Goal: Communication & Community: Answer question/provide support

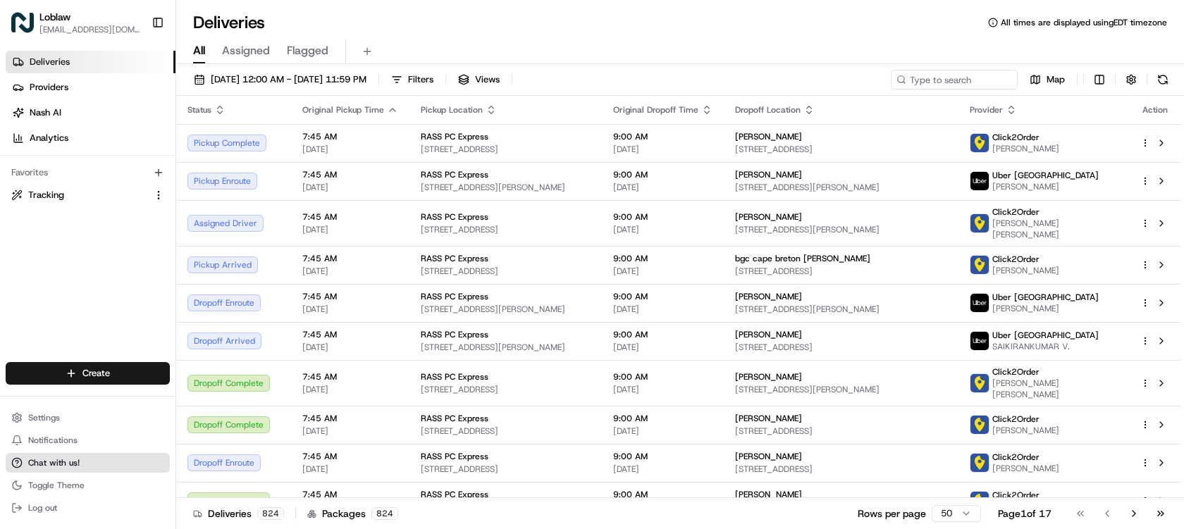
click at [79, 461] on button "Chat with us!" at bounding box center [88, 463] width 164 height 20
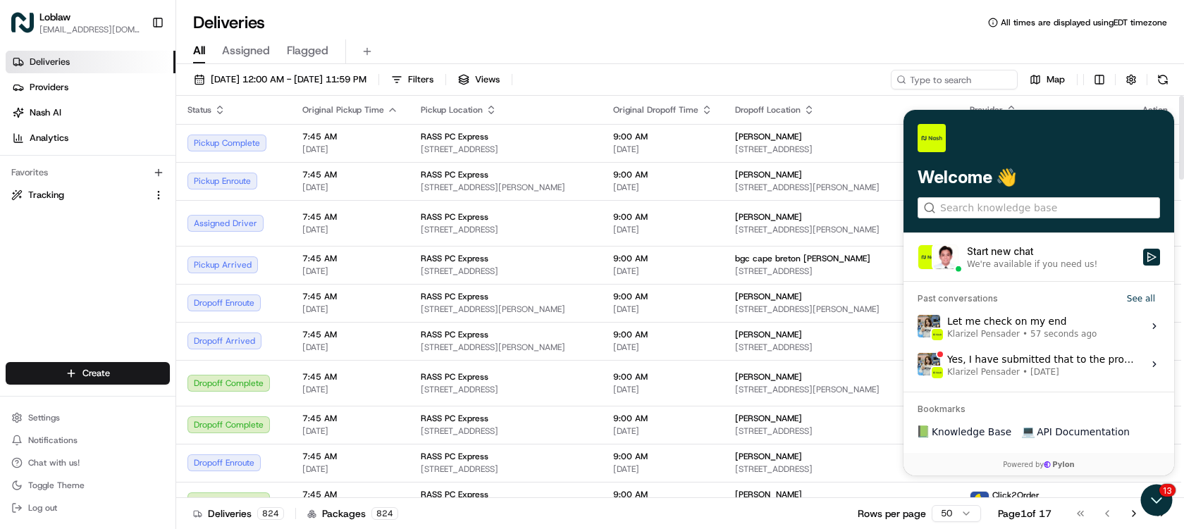
click at [1043, 329] on span "57 seconds ago" at bounding box center [1064, 334] width 66 height 11
click at [918, 327] on button "View issue" at bounding box center [917, 326] width 1 height 1
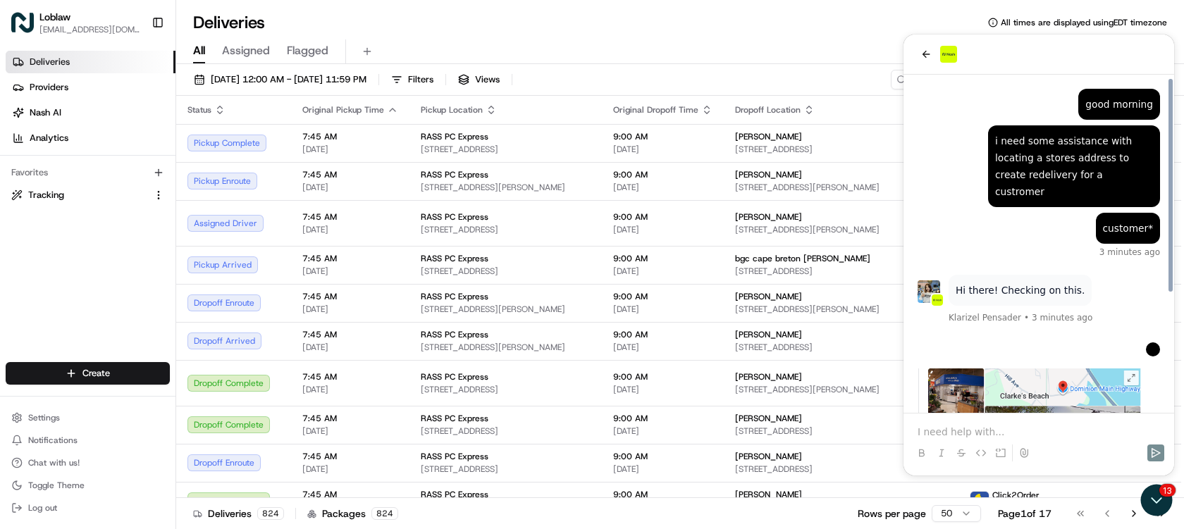
scroll to position [447, 0]
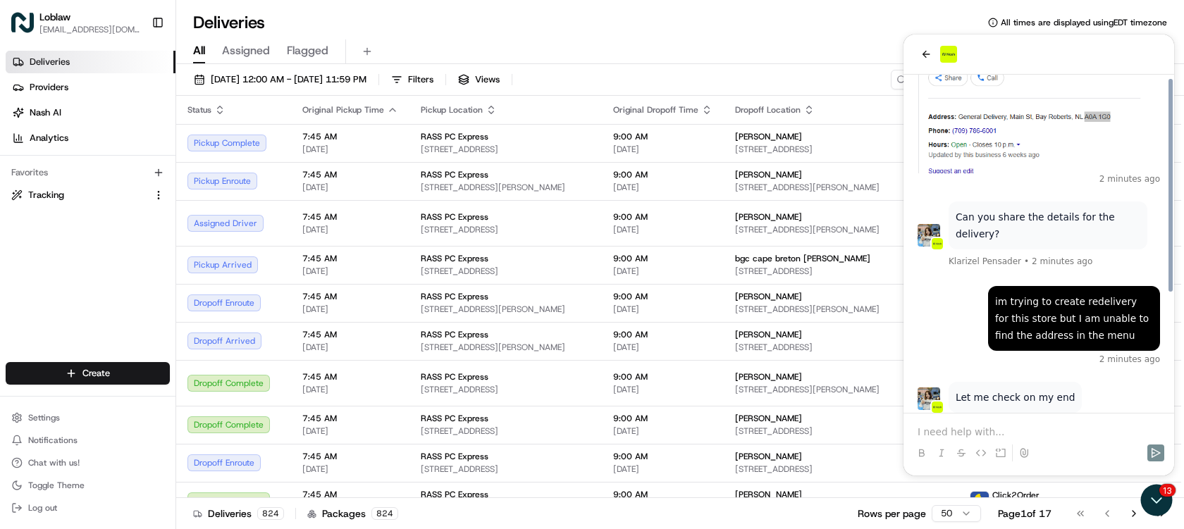
click at [1005, 423] on div at bounding box center [1038, 441] width 259 height 54
click at [1002, 430] on p at bounding box center [1039, 432] width 243 height 14
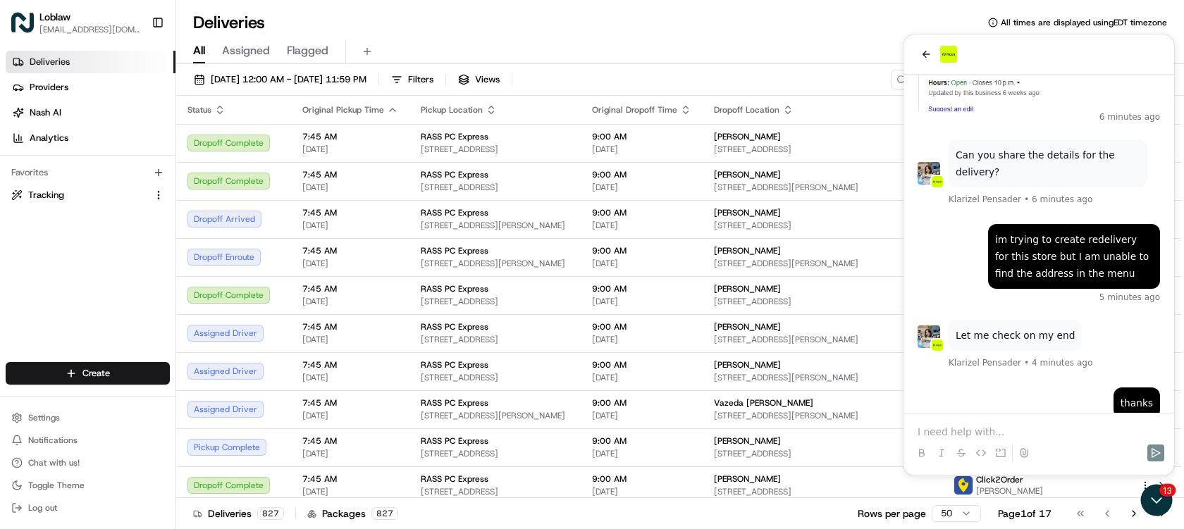
click at [995, 425] on p at bounding box center [1039, 432] width 243 height 14
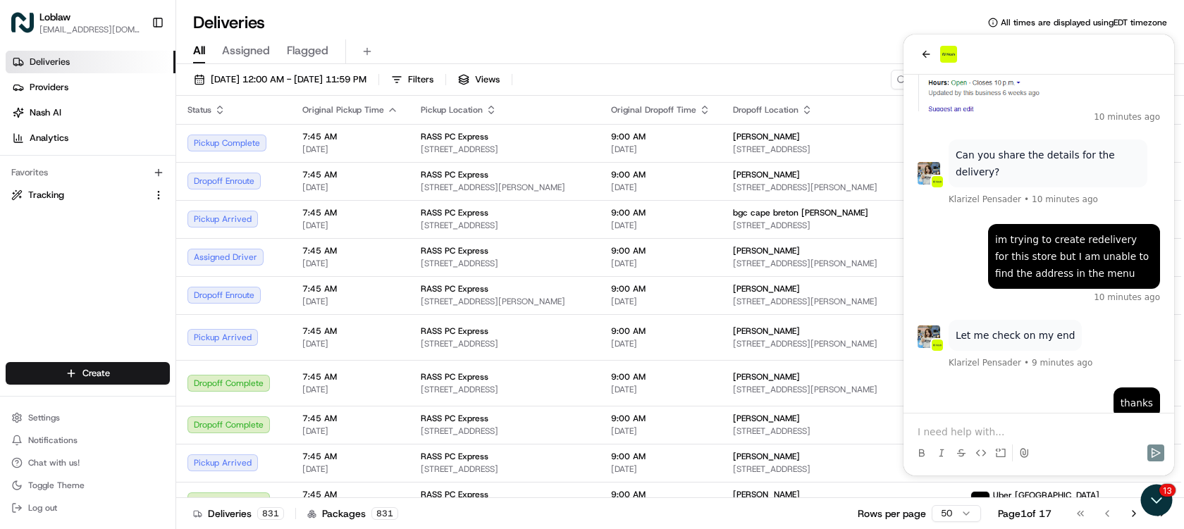
click at [976, 431] on p at bounding box center [1039, 432] width 243 height 14
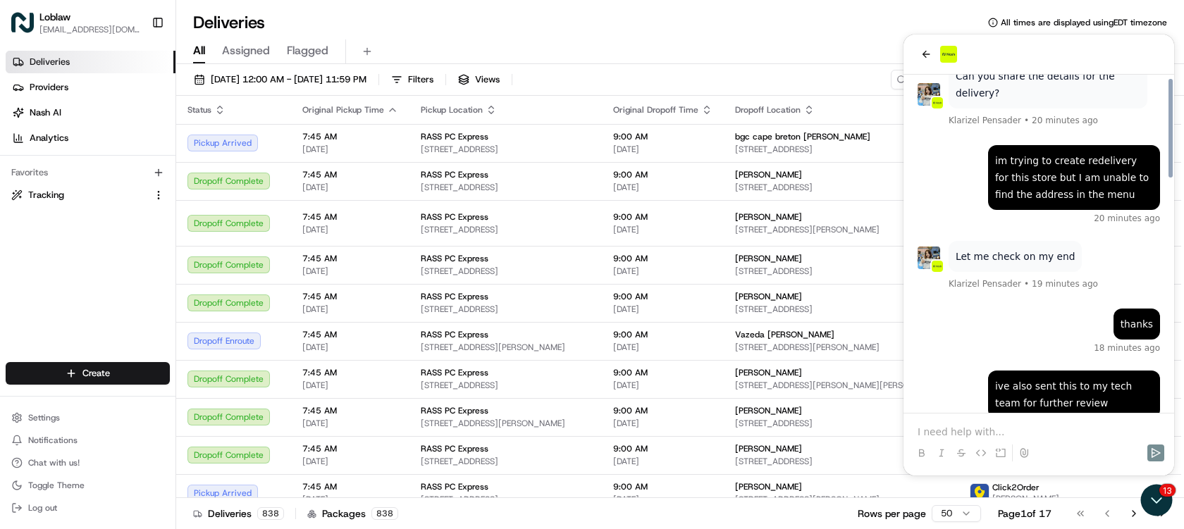
scroll to position [791, 0]
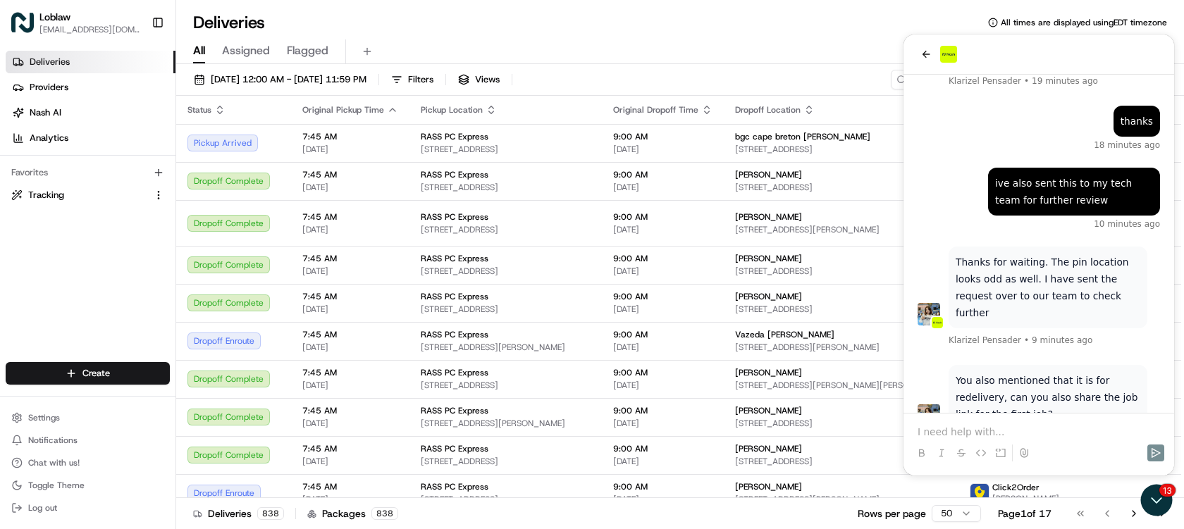
click at [1059, 429] on p at bounding box center [1039, 432] width 243 height 14
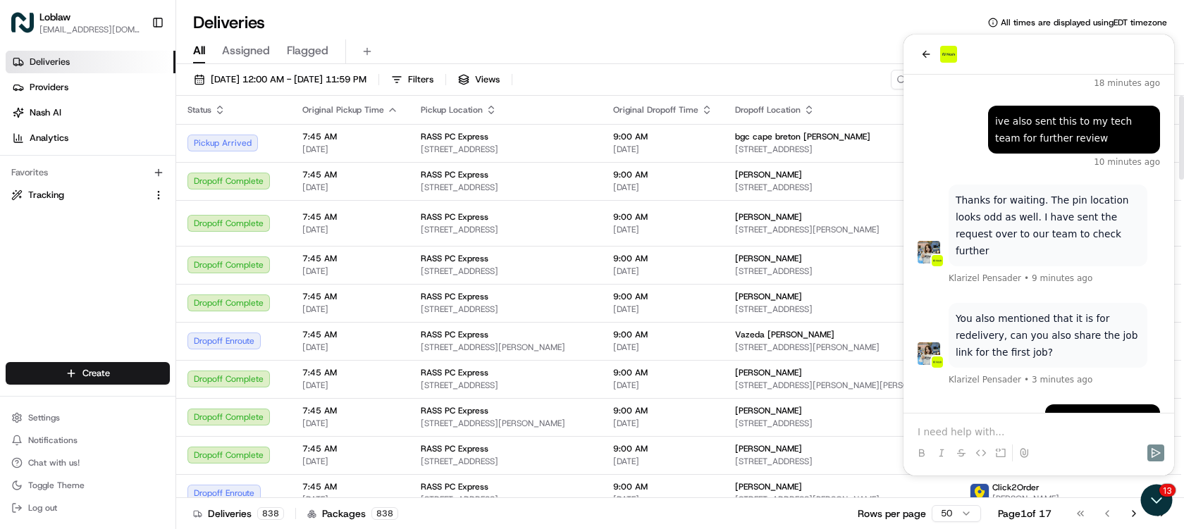
click at [791, 32] on div "Deliveries All times are displayed using EDT timezone" at bounding box center [680, 22] width 1008 height 23
click at [1152, 491] on icon "Open customer support" at bounding box center [1156, 500] width 35 height 35
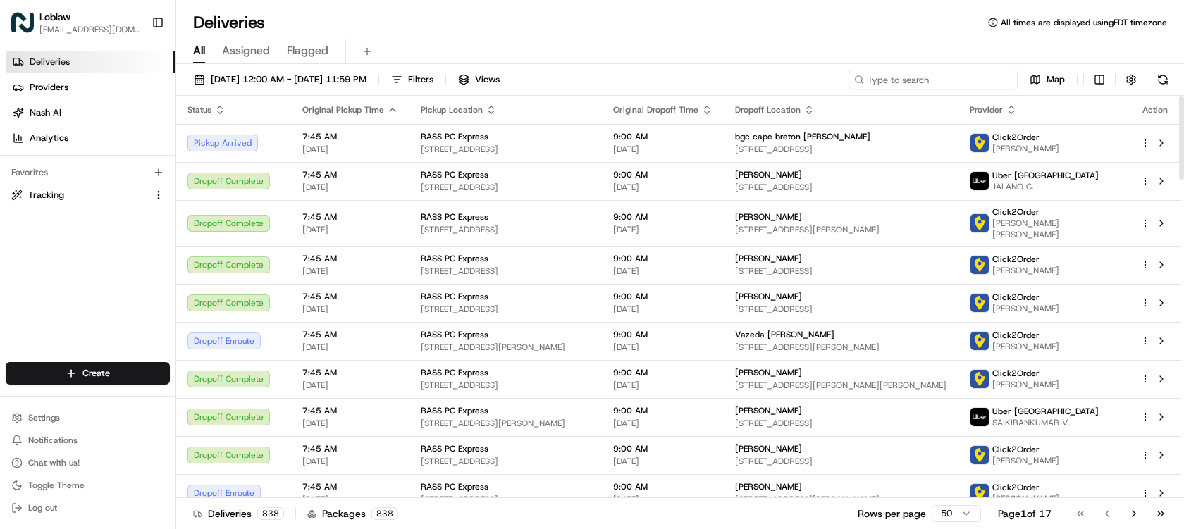
click at [965, 79] on input at bounding box center [933, 80] width 169 height 20
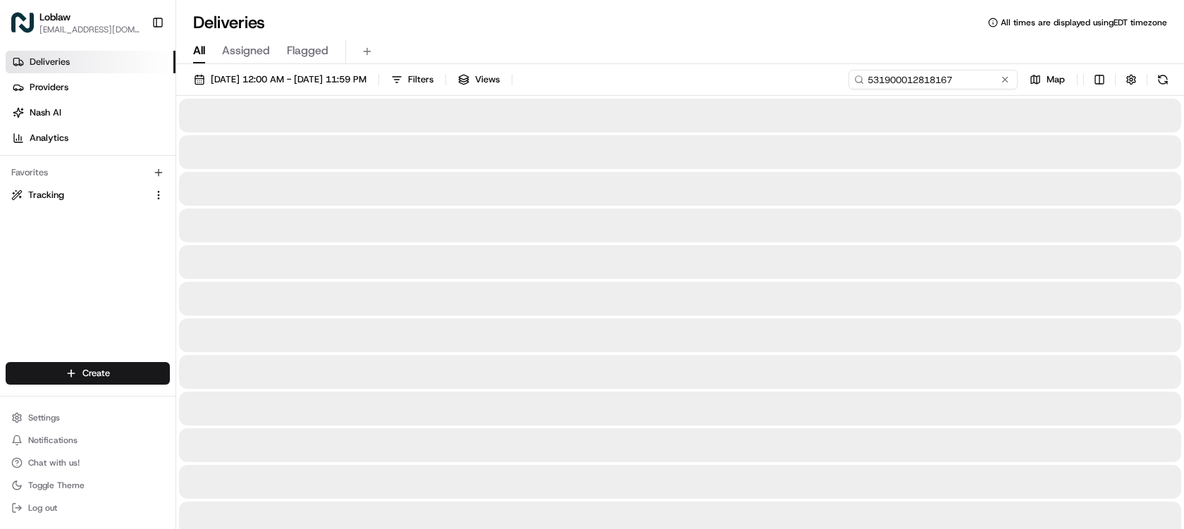
type input "531900012818167"
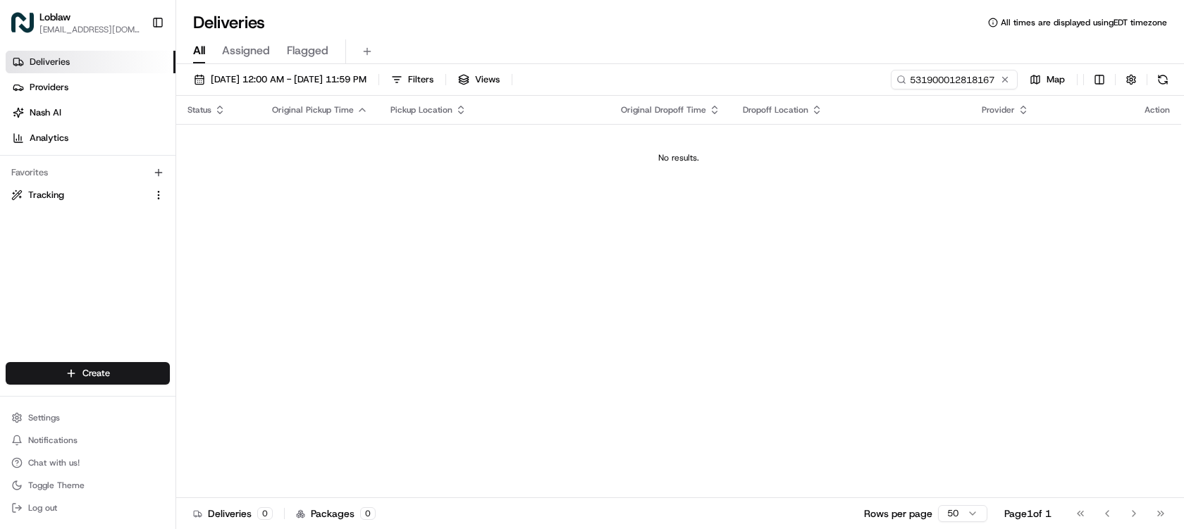
click at [730, 51] on div "All Assigned Flagged" at bounding box center [680, 51] width 1008 height 25
click at [73, 460] on span "Chat with us!" at bounding box center [53, 463] width 51 height 11
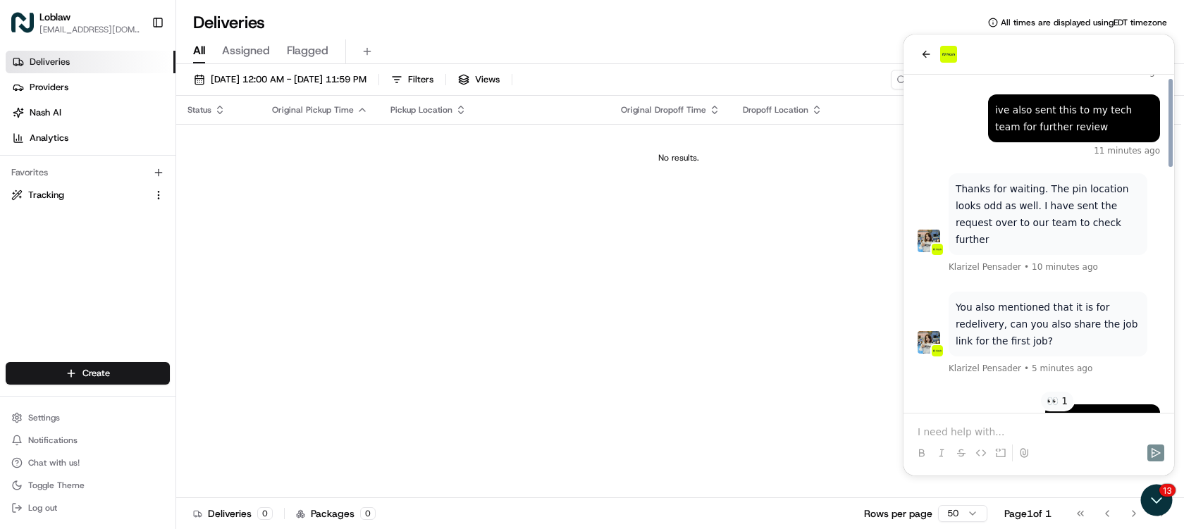
scroll to position [932, 0]
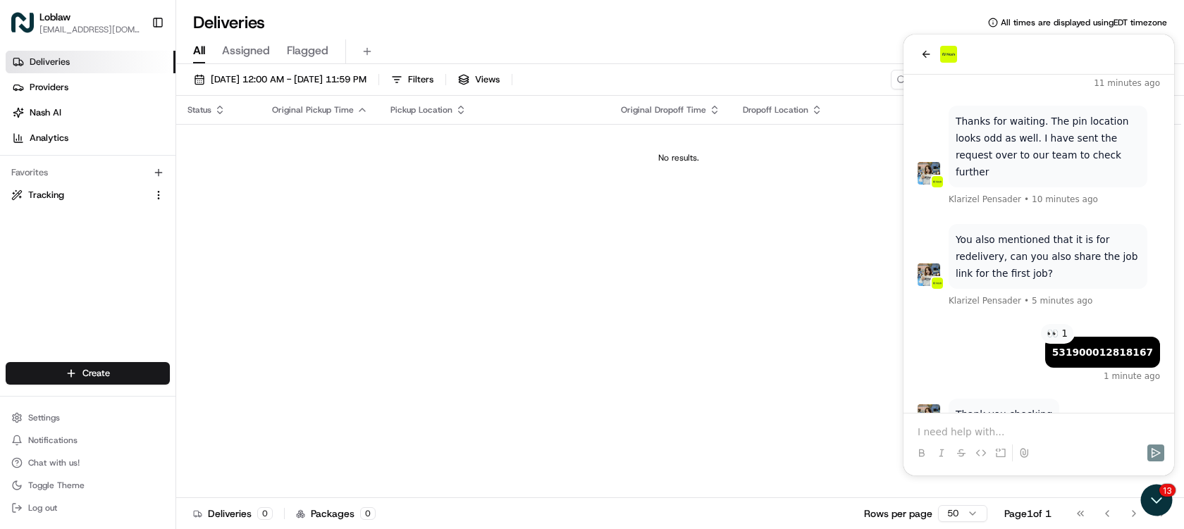
click at [1012, 425] on p at bounding box center [1039, 432] width 243 height 14
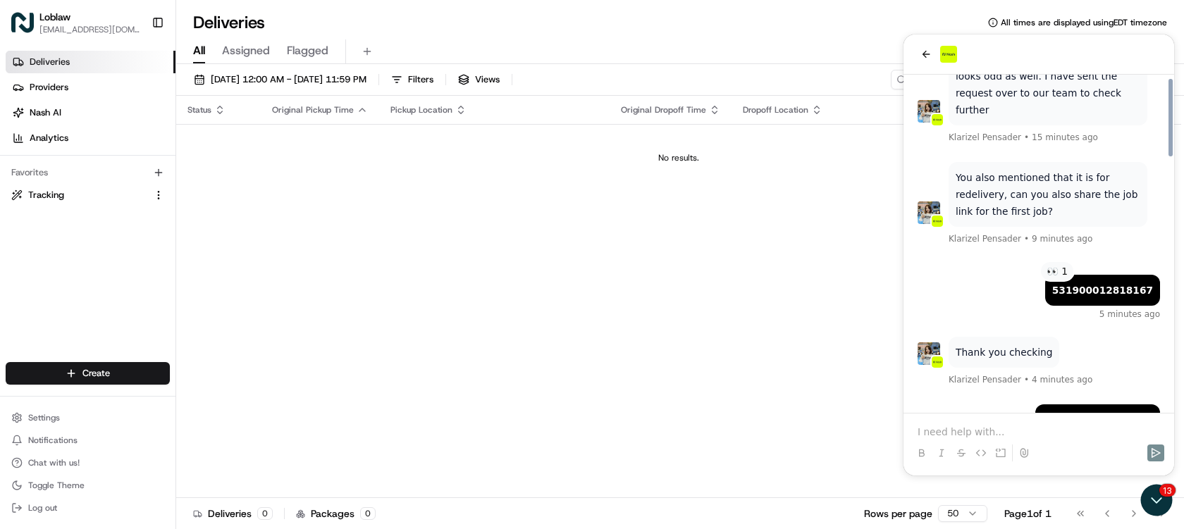
scroll to position [1096, 0]
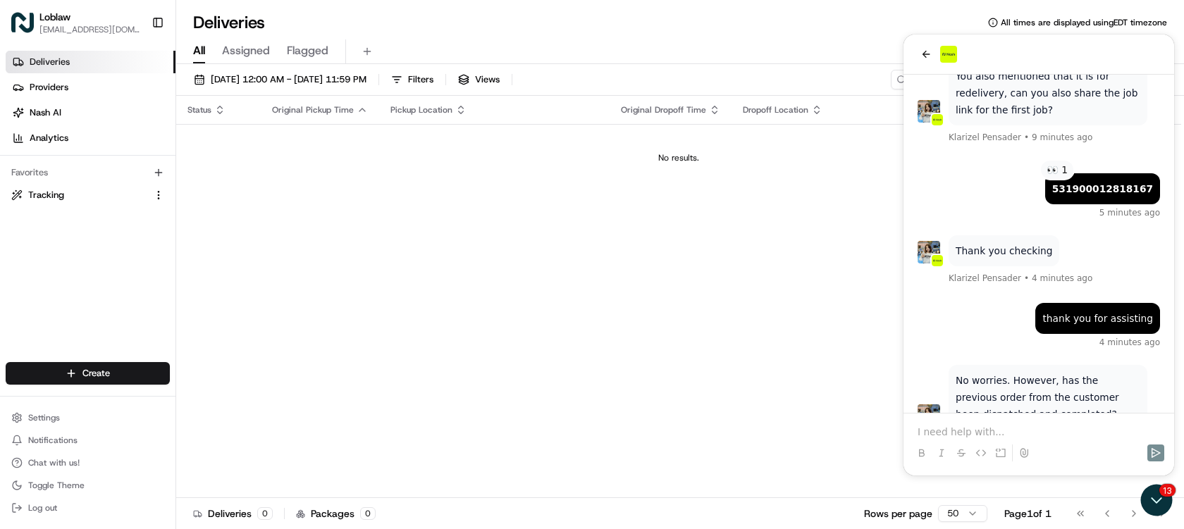
click at [975, 428] on p at bounding box center [1039, 432] width 243 height 14
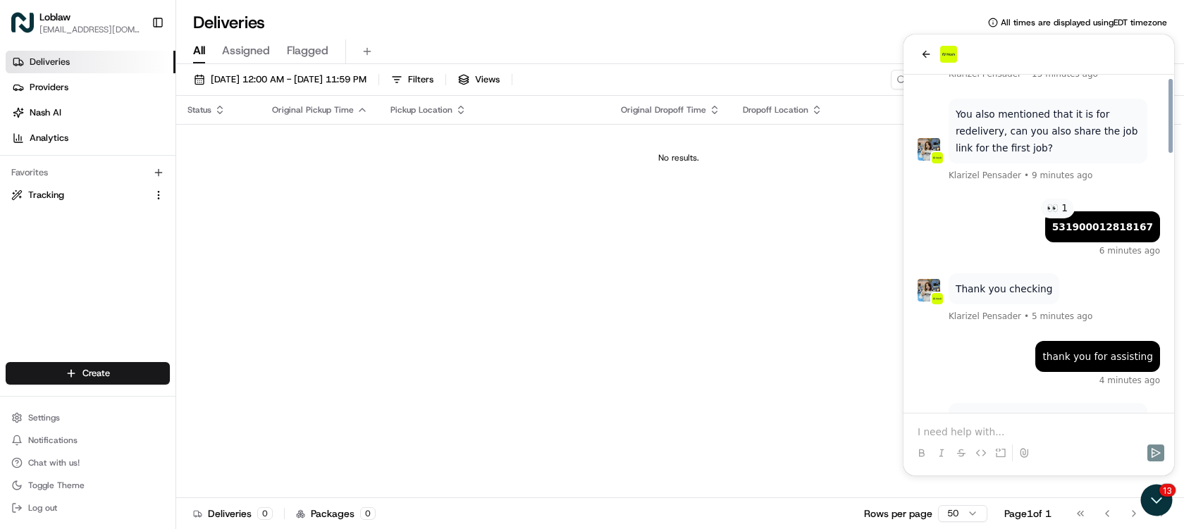
scroll to position [1174, 0]
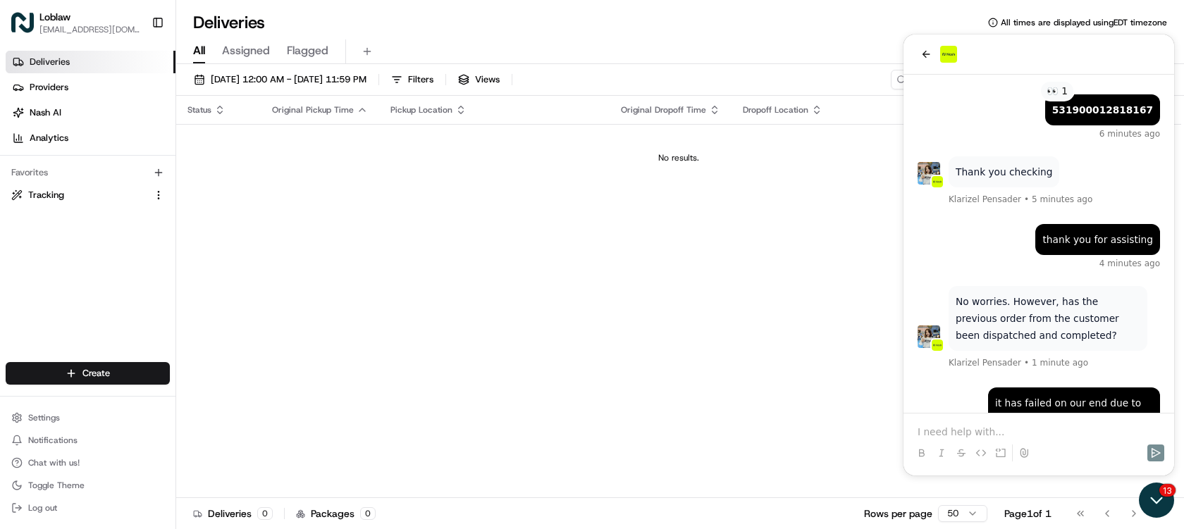
click at [1153, 493] on icon "Open customer support" at bounding box center [1156, 500] width 35 height 35
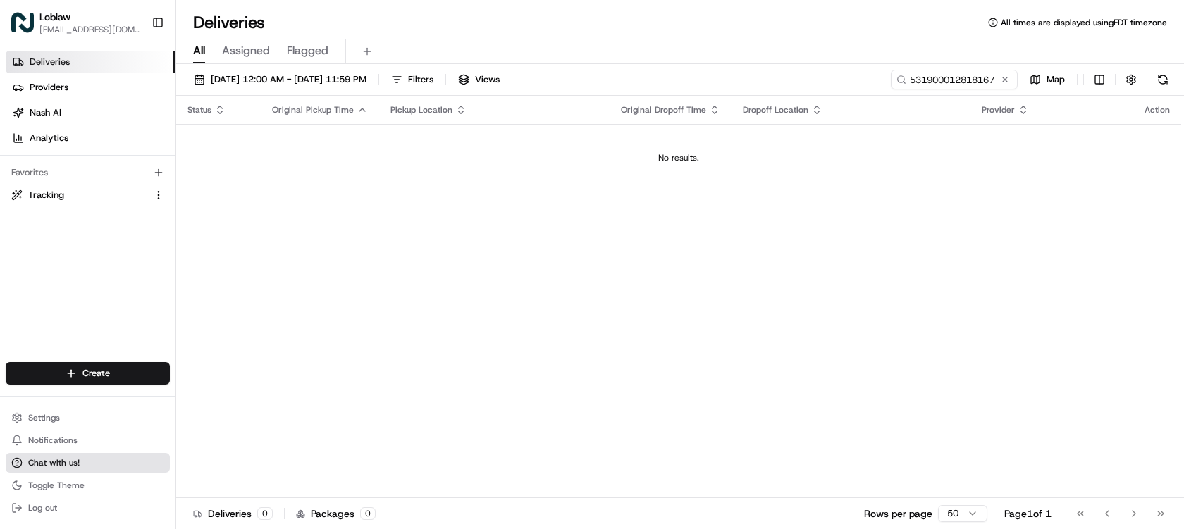
click at [61, 464] on span "Chat with us!" at bounding box center [53, 463] width 51 height 11
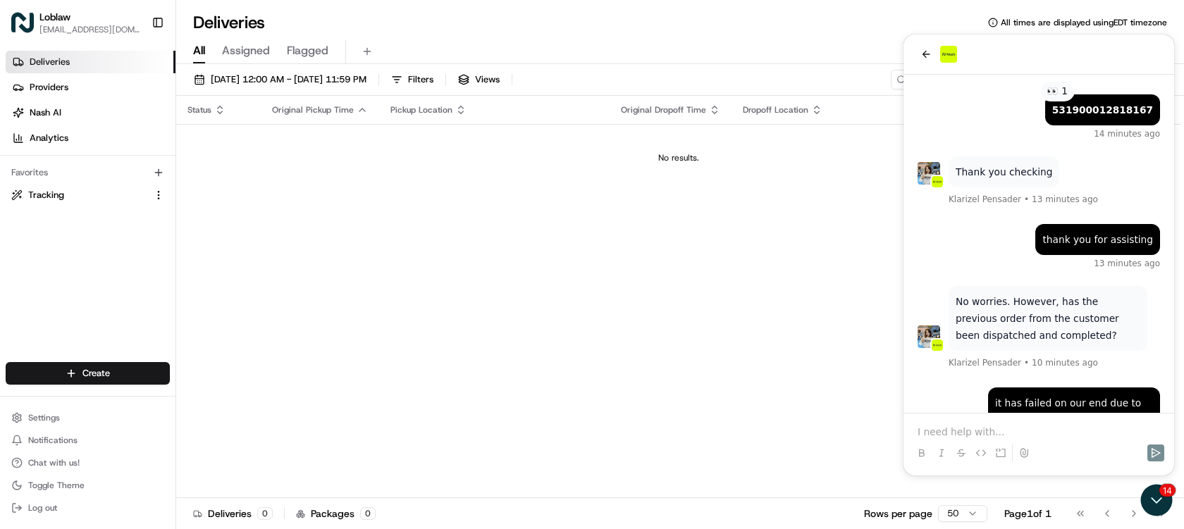
scroll to position [1293, 0]
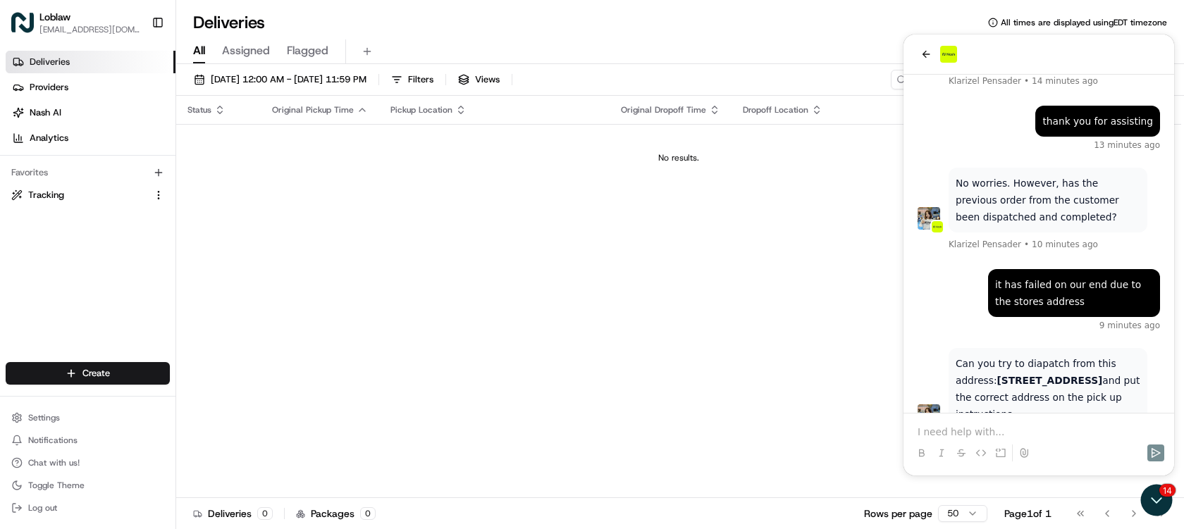
drag, startPoint x: 1003, startPoint y: 331, endPoint x: 1096, endPoint y: 330, distance: 92.4
click at [1096, 375] on strong "[STREET_ADDRESS]" at bounding box center [1051, 380] width 106 height 11
copy strong "[STREET_ADDRESS]"
click at [1038, 375] on strong "[STREET_ADDRESS]" at bounding box center [1051, 380] width 106 height 11
drag, startPoint x: 1018, startPoint y: 347, endPoint x: 992, endPoint y: 331, distance: 30.3
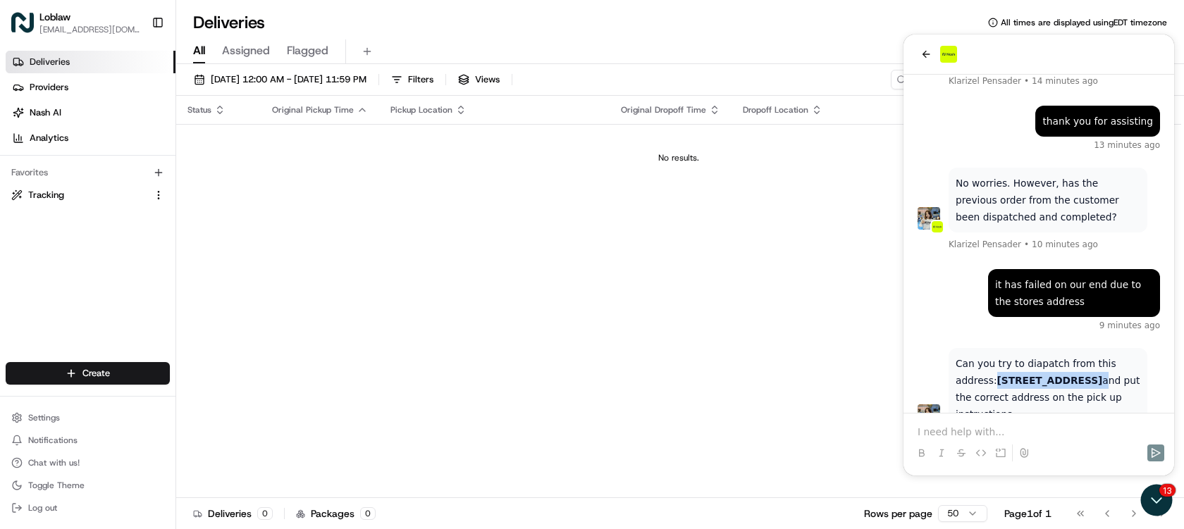
click at [992, 355] on p "Can you try to diapatch from this address: [STREET_ADDRESS] and put the correct…" at bounding box center [1048, 389] width 185 height 68
copy p "[STREET_ADDRESS]"
click at [1002, 425] on p at bounding box center [1039, 432] width 243 height 14
click at [998, 429] on p at bounding box center [1039, 432] width 243 height 14
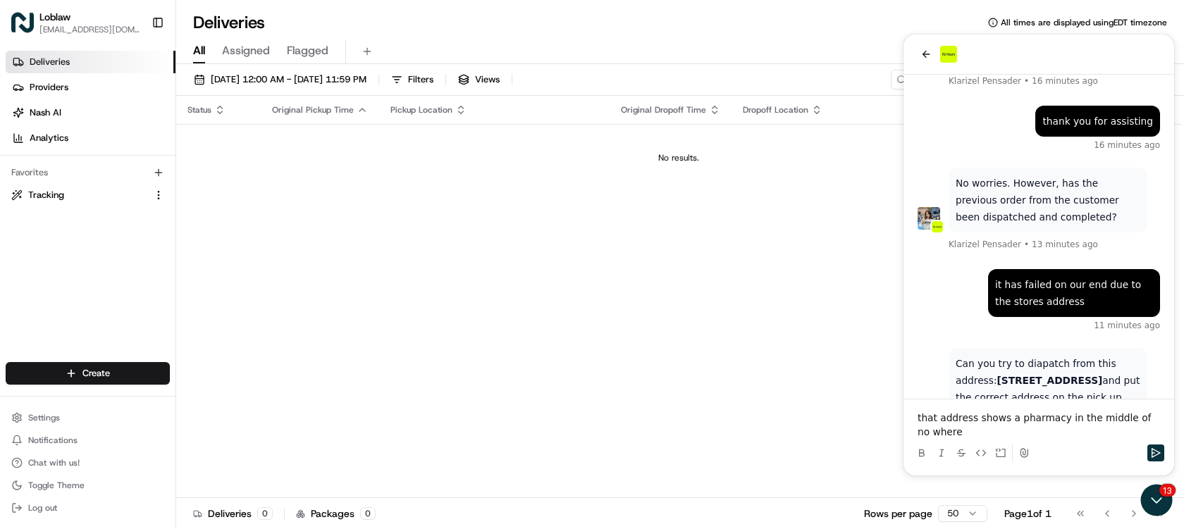
scroll to position [1372, 0]
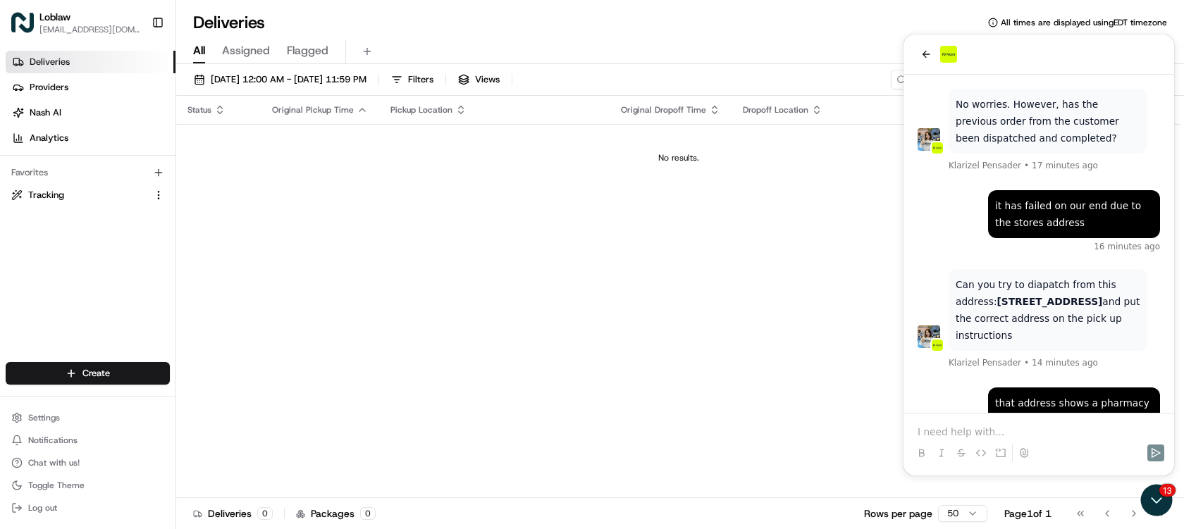
click at [1036, 431] on p at bounding box center [1039, 432] width 243 height 14
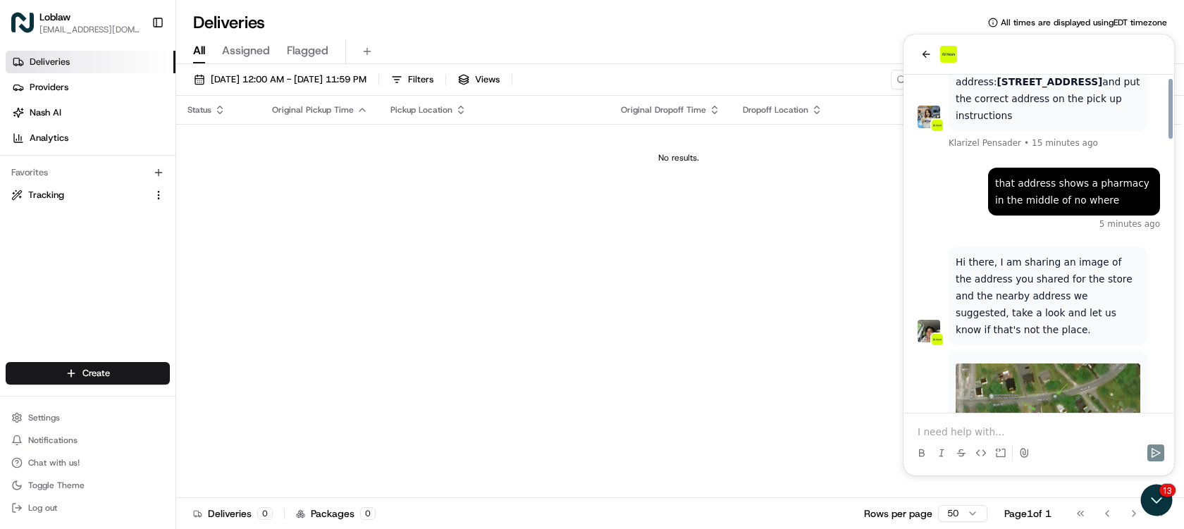
scroll to position [1631, 0]
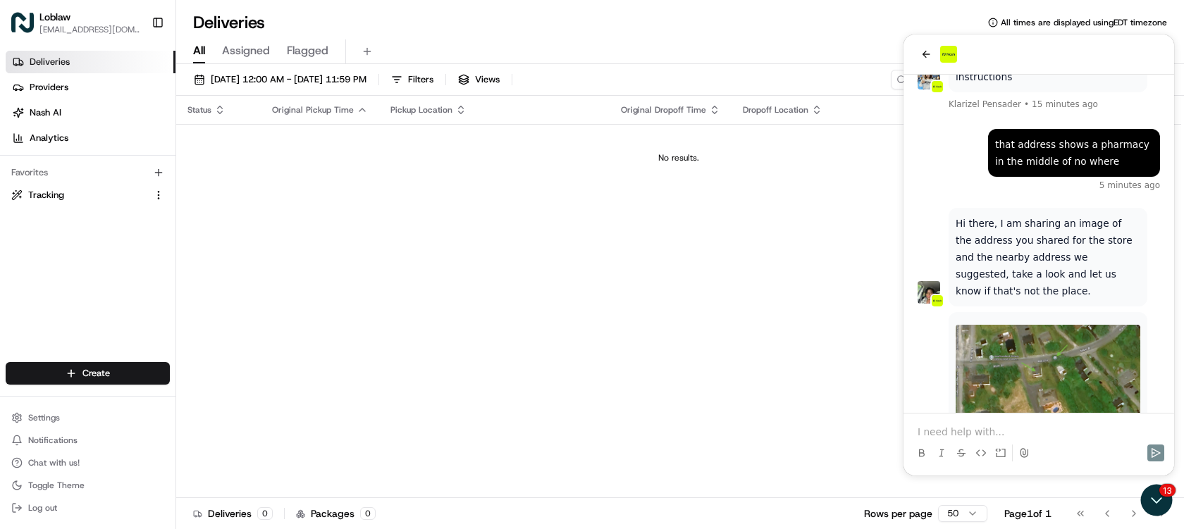
click at [984, 432] on p at bounding box center [1039, 432] width 243 height 14
click at [1040, 325] on img at bounding box center [1048, 379] width 185 height 109
click at [985, 426] on p at bounding box center [1039, 432] width 243 height 14
click at [1017, 325] on img at bounding box center [1048, 379] width 185 height 109
click at [972, 428] on p at bounding box center [1039, 432] width 243 height 14
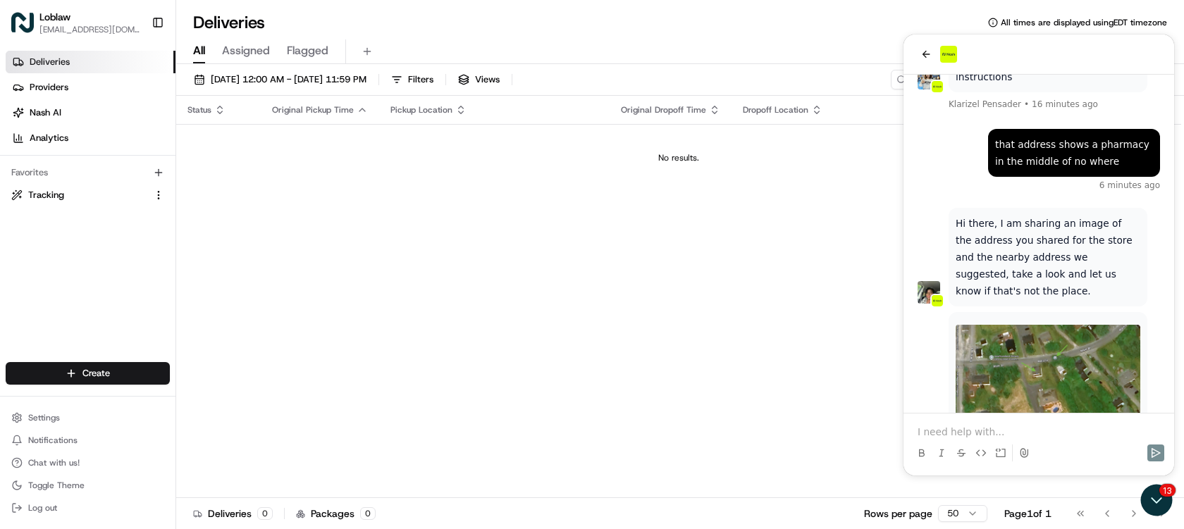
scroll to position [1735, 0]
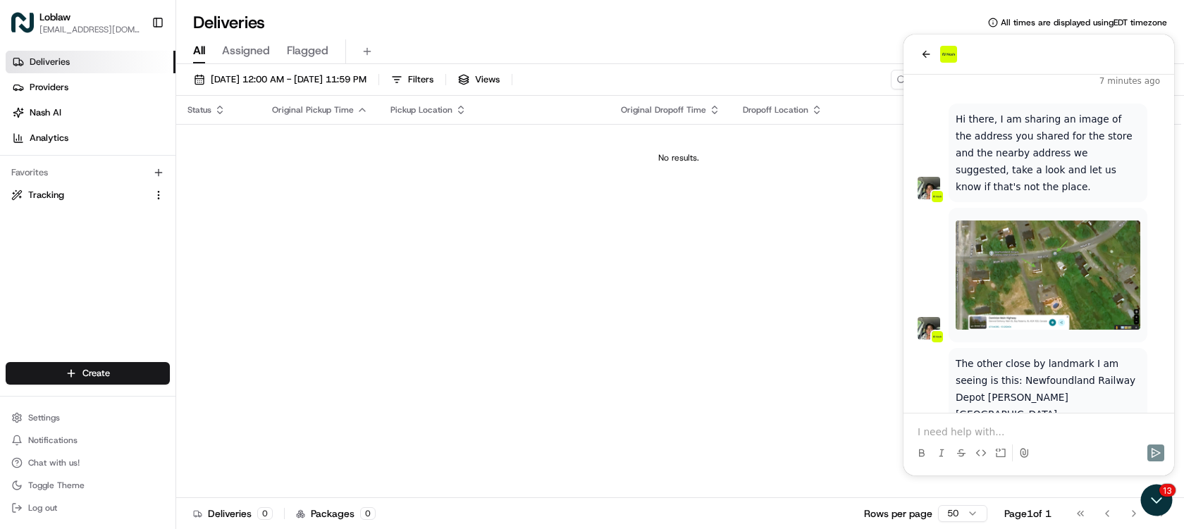
click at [989, 429] on p at bounding box center [1039, 432] width 243 height 14
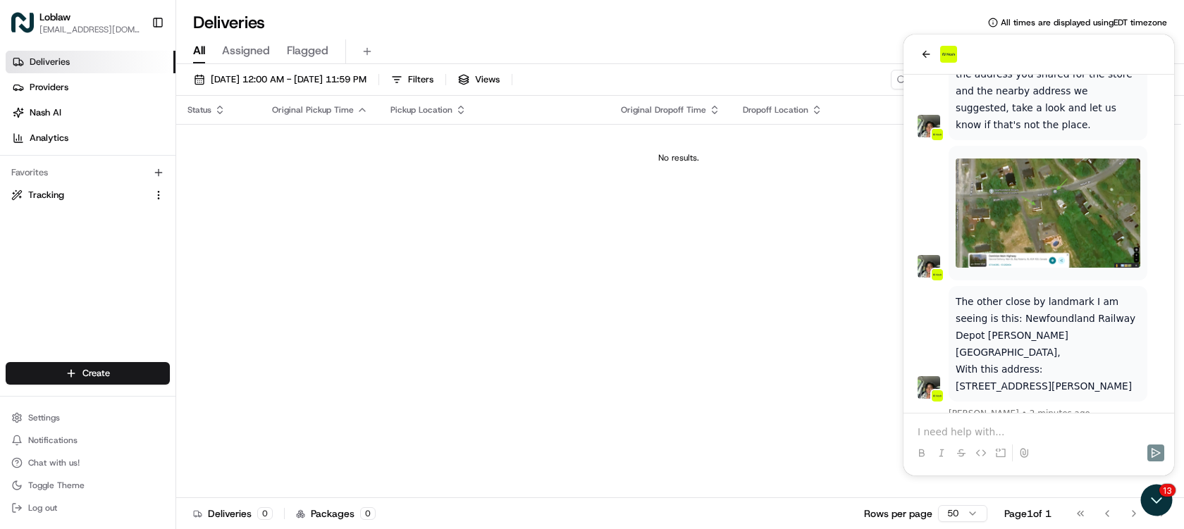
click at [968, 421] on div at bounding box center [1038, 441] width 259 height 54
click at [970, 427] on p at bounding box center [1039, 432] width 243 height 14
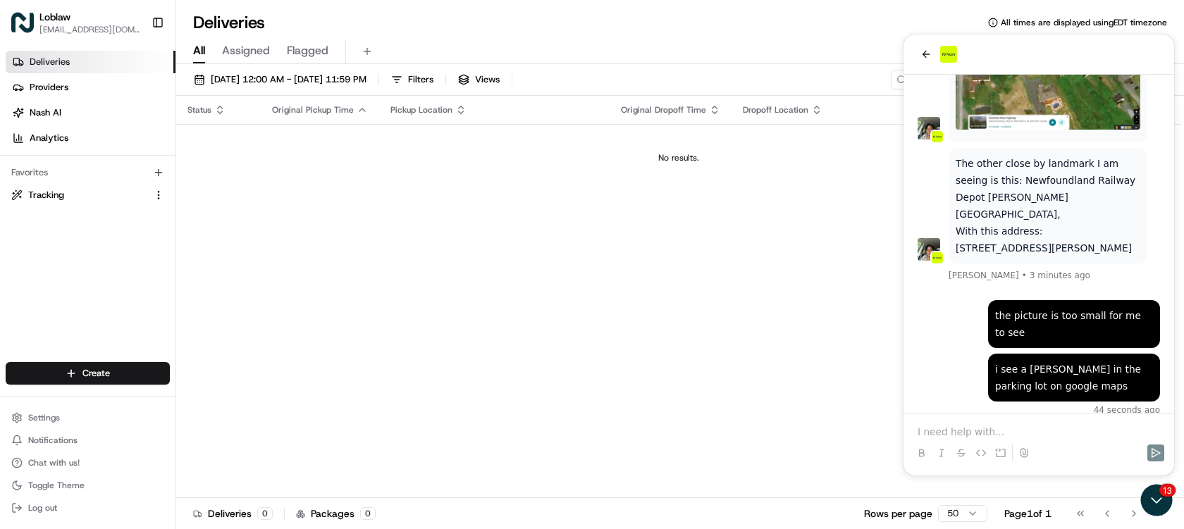
scroll to position [1989, 0]
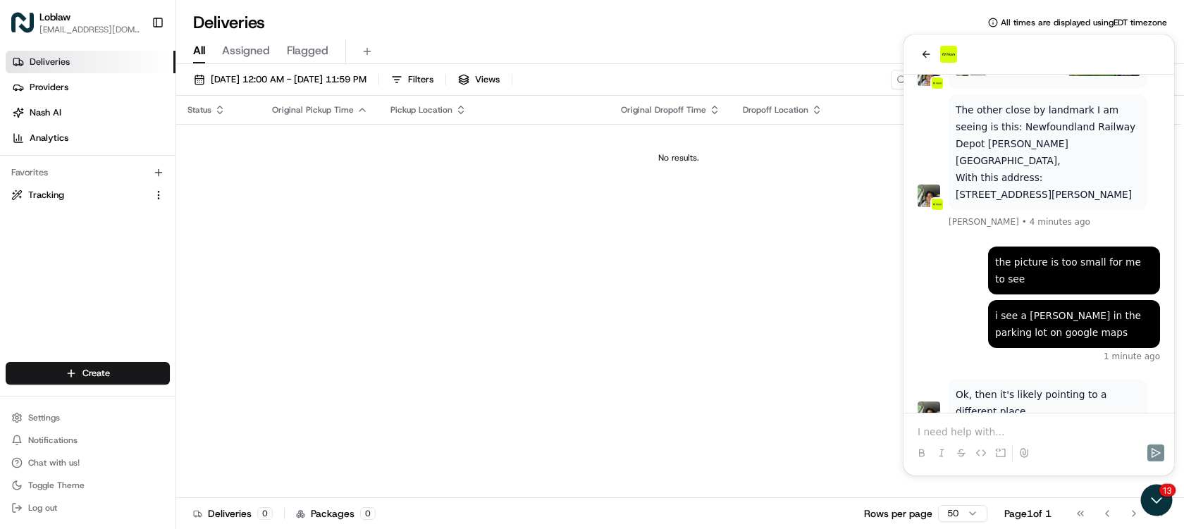
click at [1000, 428] on p at bounding box center [1039, 432] width 243 height 14
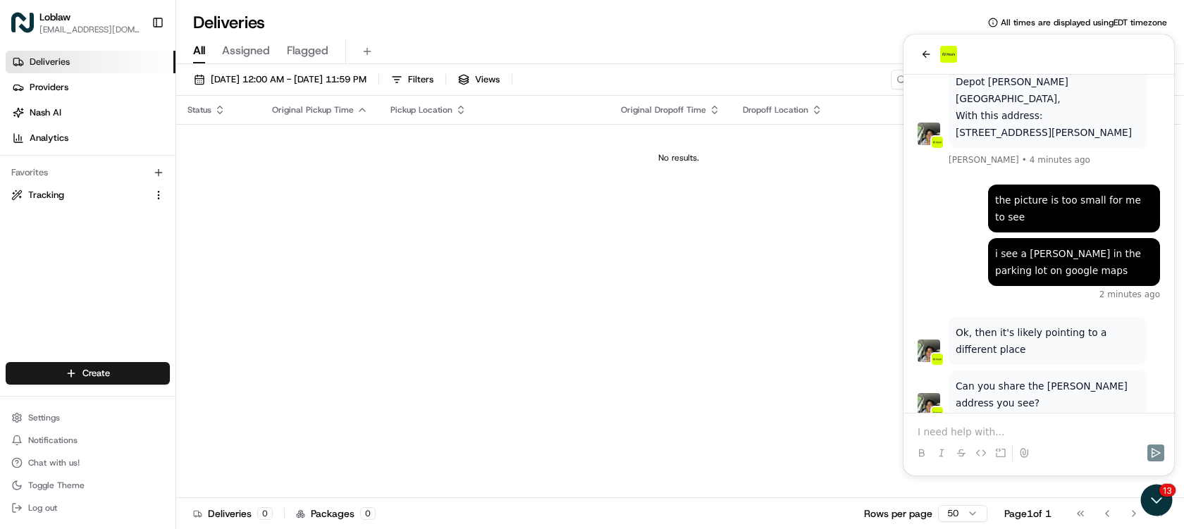
click at [1003, 429] on p at bounding box center [1039, 432] width 243 height 14
click at [1025, 434] on p at bounding box center [1039, 432] width 243 height 14
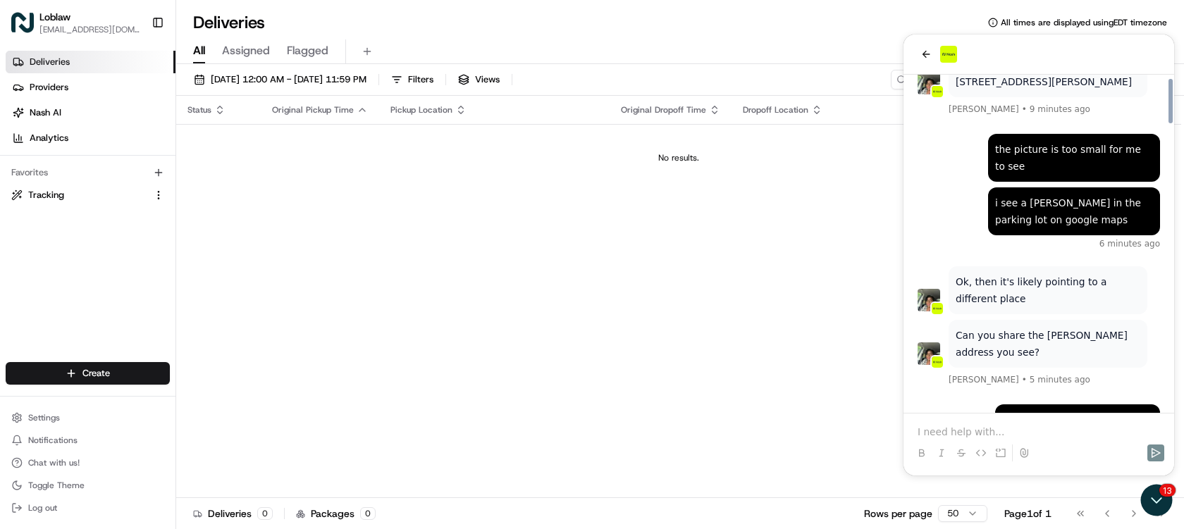
scroll to position [2172, 0]
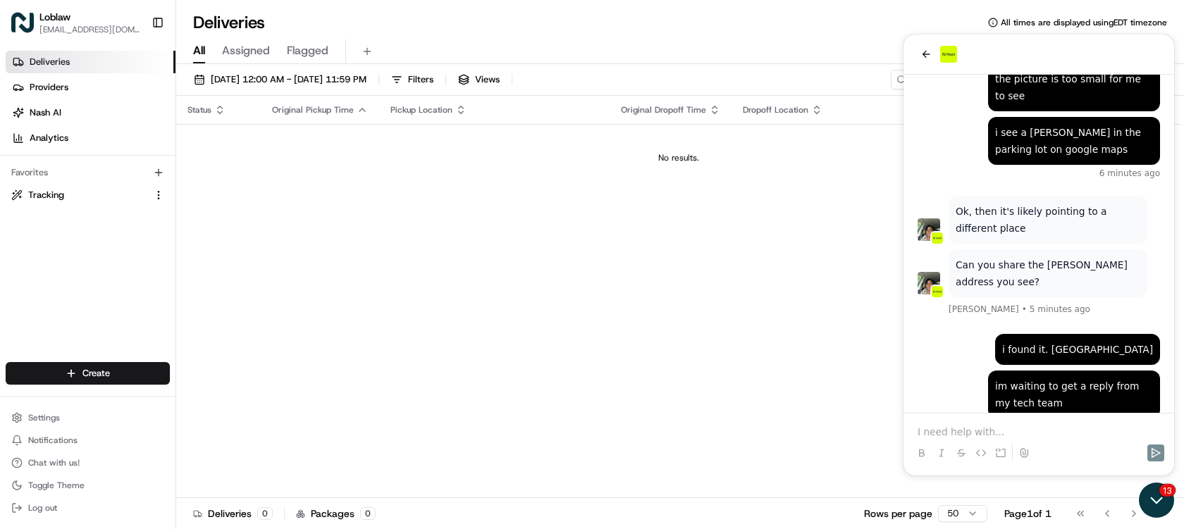
click at [1164, 503] on icon "Open customer support" at bounding box center [1156, 500] width 35 height 35
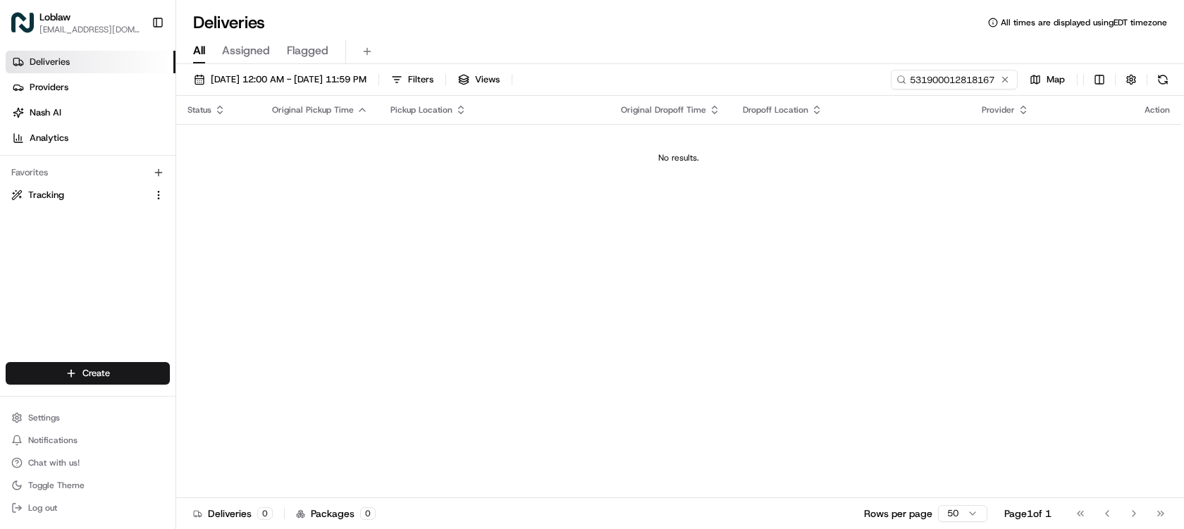
click at [694, 25] on div "Deliveries All times are displayed using EDT timezone" at bounding box center [680, 22] width 1008 height 23
click at [64, 463] on span "Chat with us!" at bounding box center [53, 463] width 51 height 11
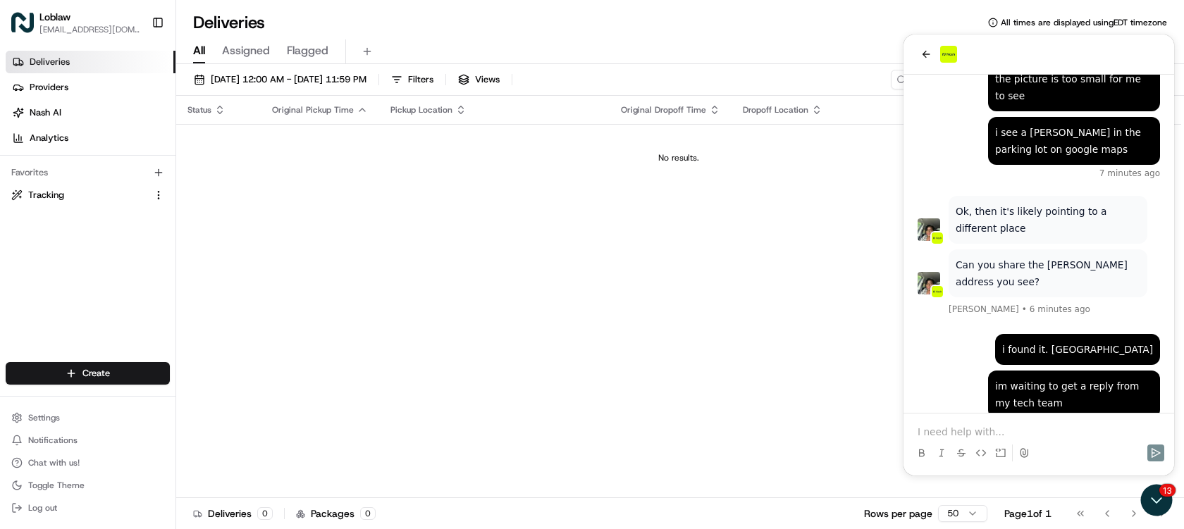
click at [1020, 428] on p at bounding box center [1039, 432] width 243 height 14
click at [1036, 435] on p at bounding box center [1039, 432] width 243 height 14
click at [1031, 425] on p at bounding box center [1039, 432] width 243 height 14
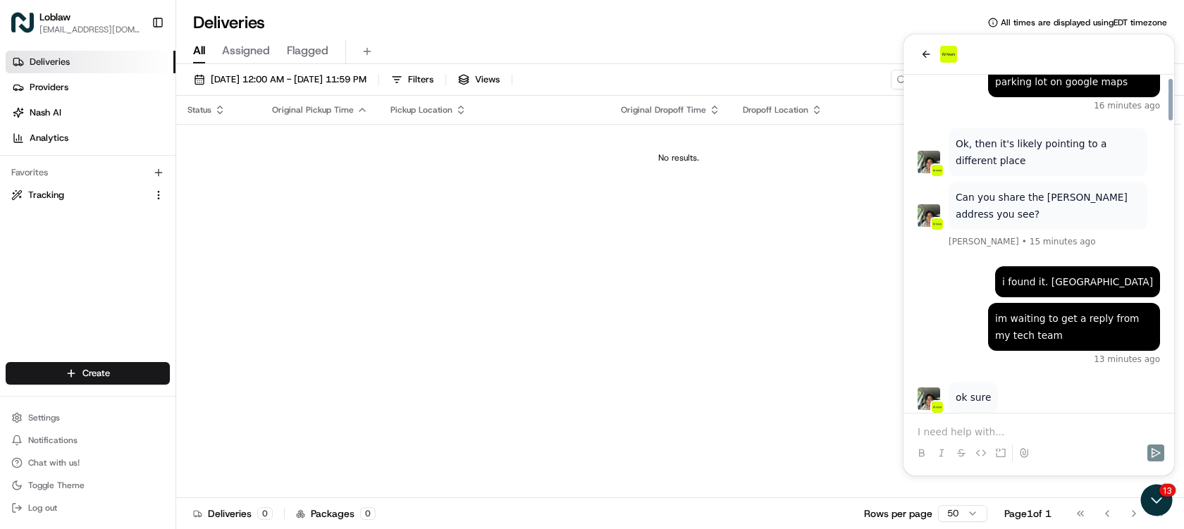
scroll to position [2329, 0]
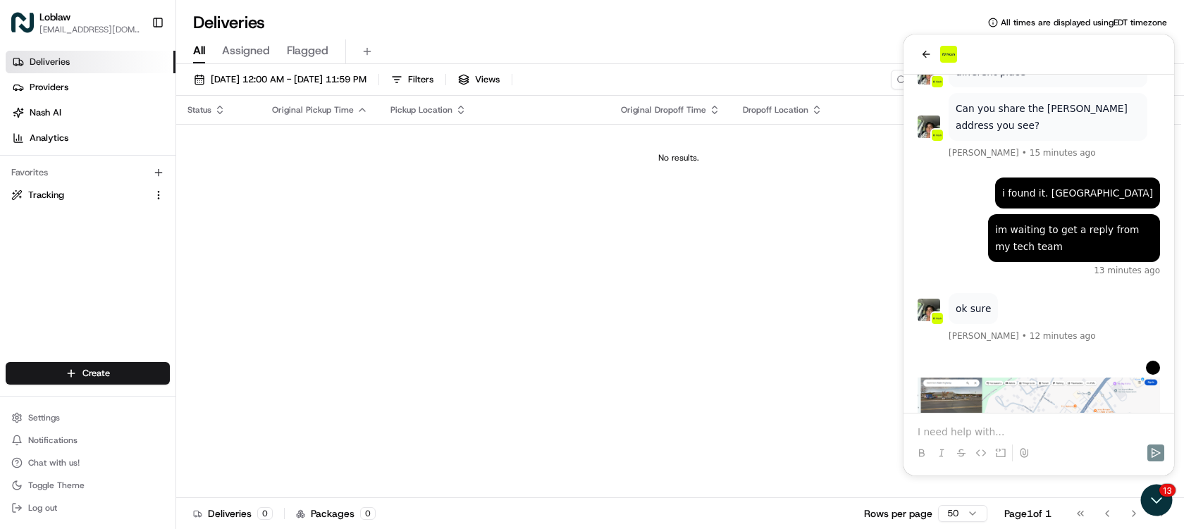
click at [1028, 434] on p at bounding box center [1039, 432] width 243 height 14
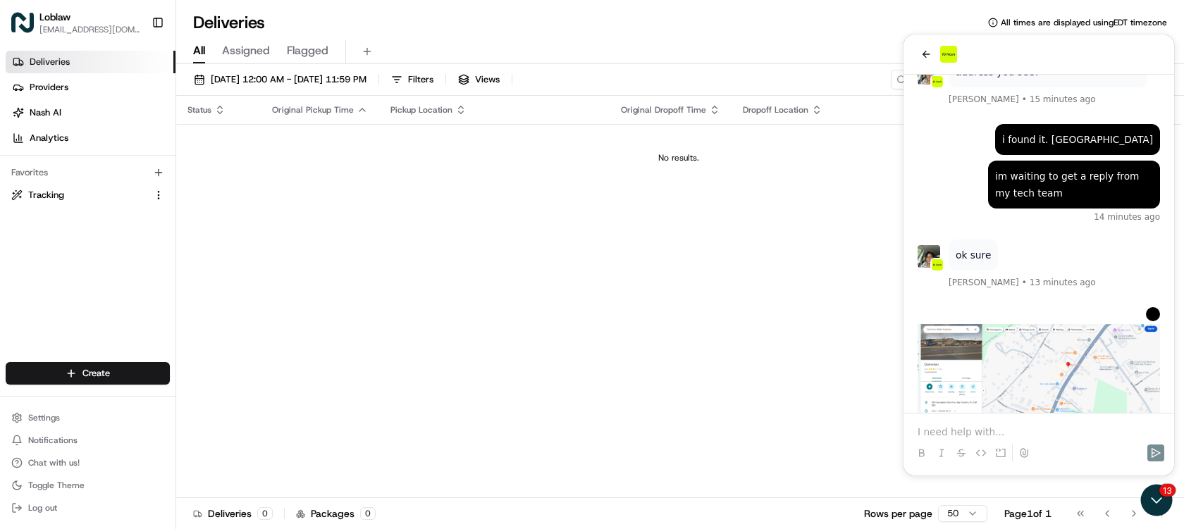
click at [1036, 324] on img "Preview image: Preview" at bounding box center [1039, 380] width 243 height 112
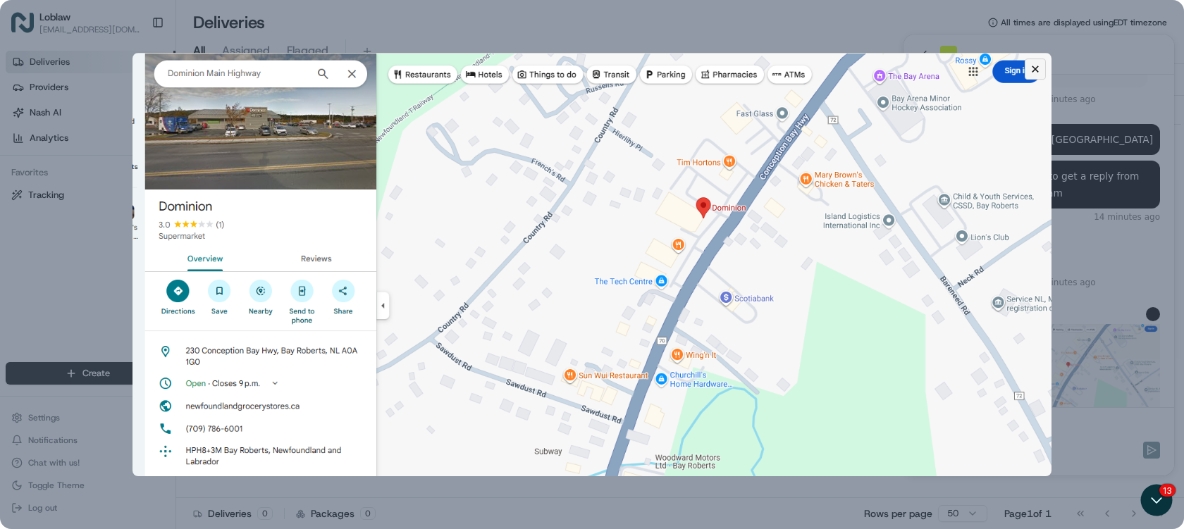
click at [1038, 64] on icon "Close preview" at bounding box center [1035, 69] width 13 height 13
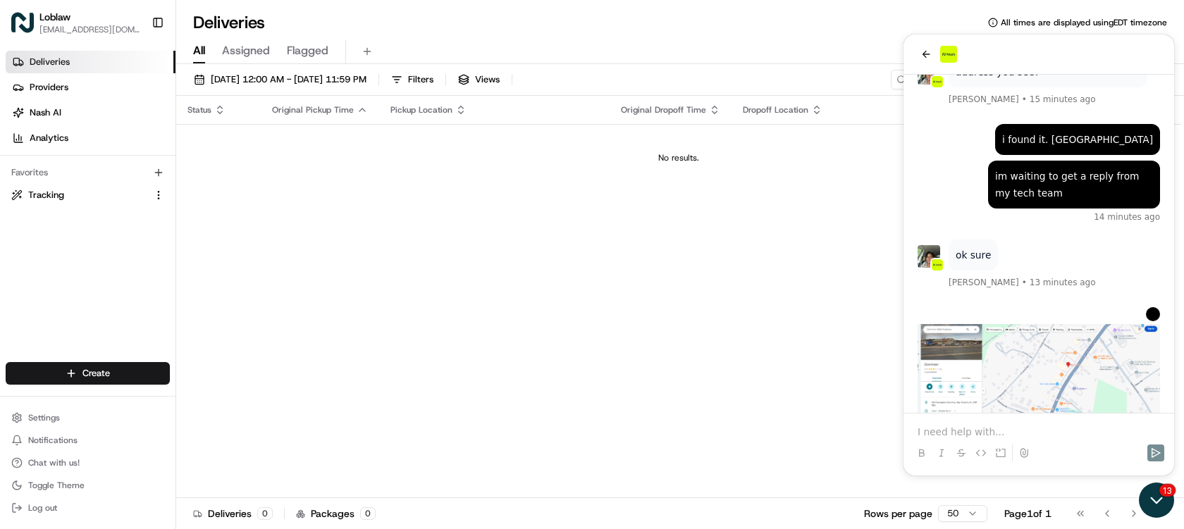
click at [1158, 495] on icon "Open customer support" at bounding box center [1156, 500] width 35 height 35
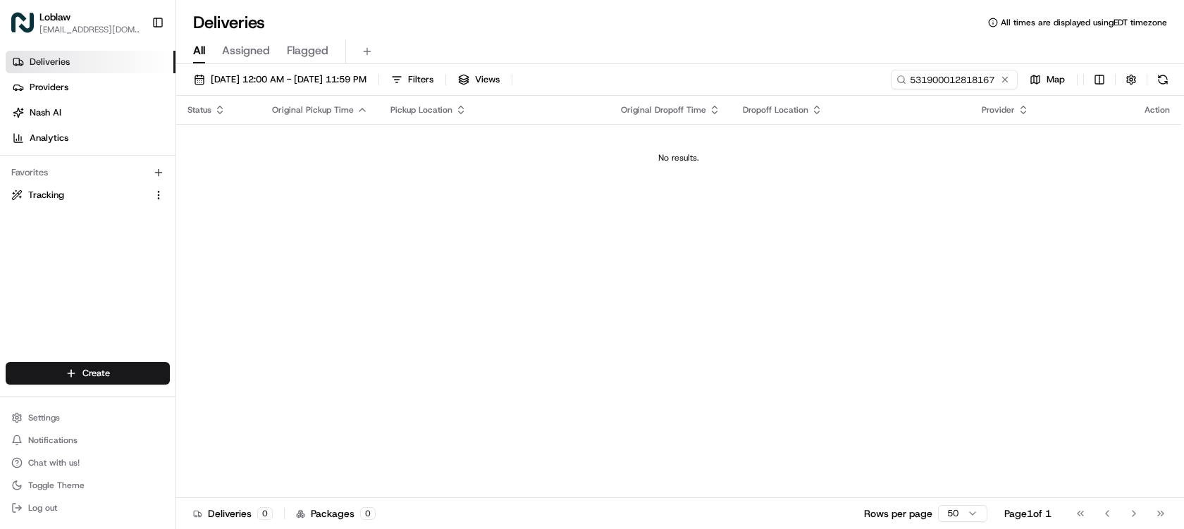
scroll to position [2503, 0]
click at [59, 459] on span "Chat with us!" at bounding box center [53, 463] width 51 height 11
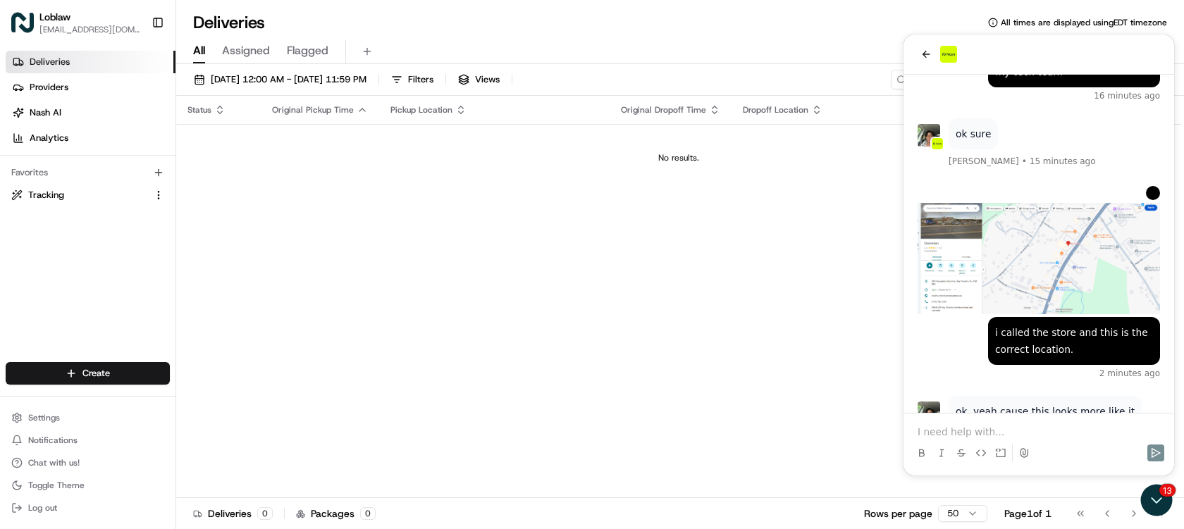
click at [983, 438] on p at bounding box center [1039, 432] width 243 height 14
click at [1157, 454] on icon "Send" at bounding box center [1156, 453] width 11 height 11
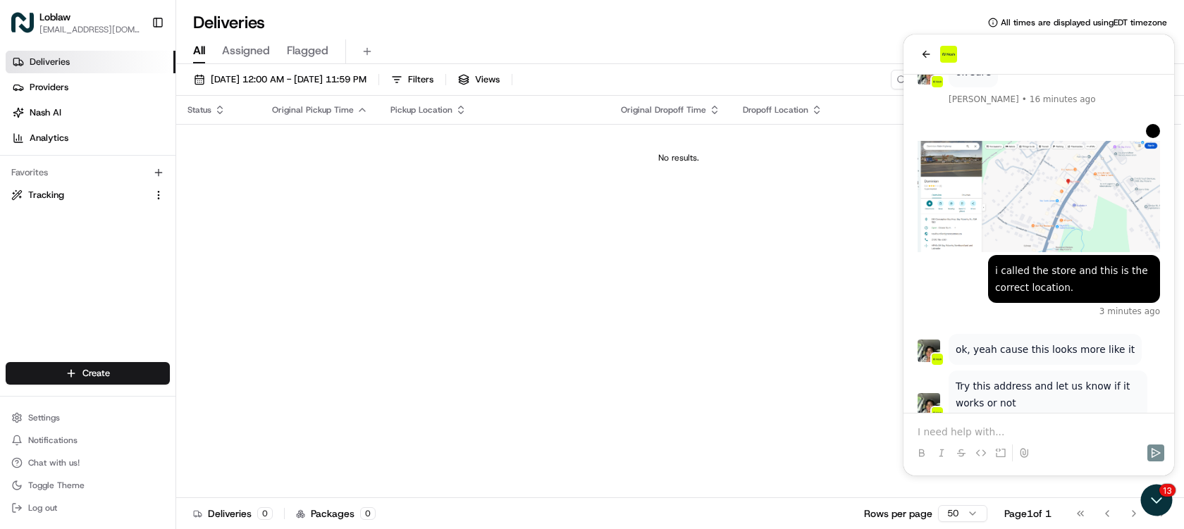
click at [961, 429] on p at bounding box center [1039, 432] width 243 height 14
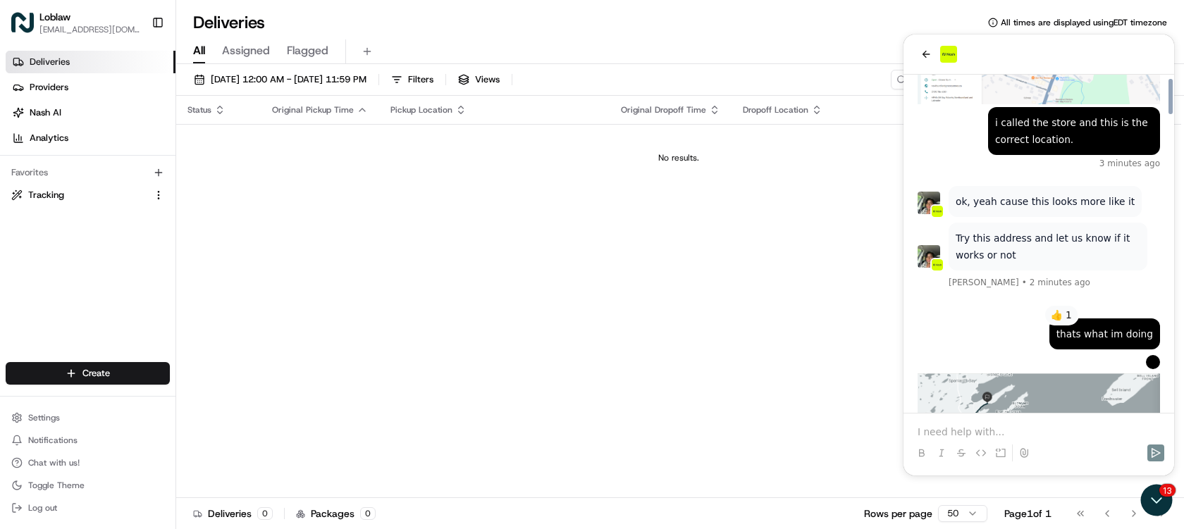
scroll to position [2841, 0]
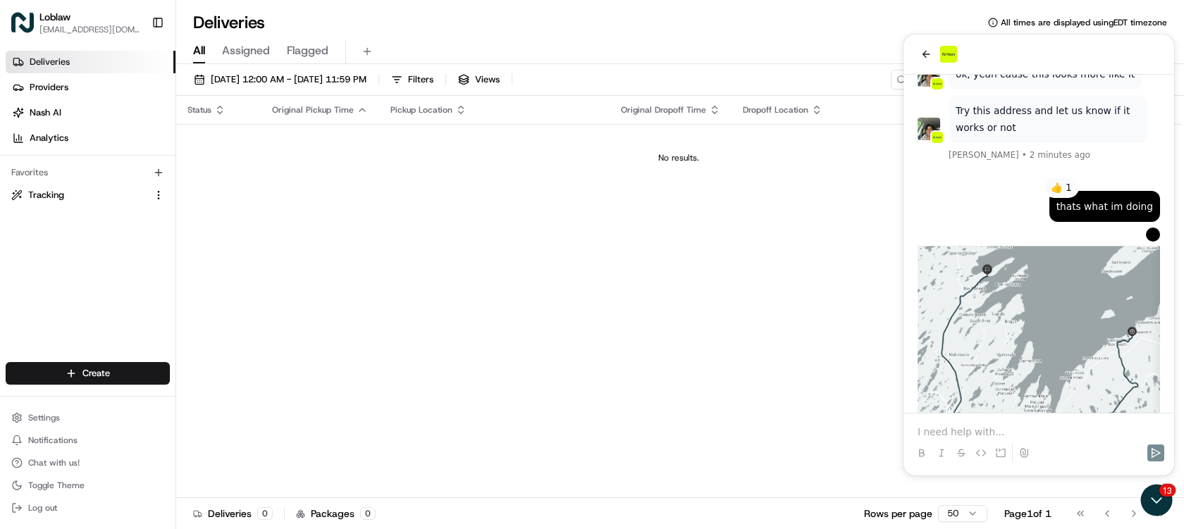
click at [1022, 431] on p at bounding box center [1039, 432] width 243 height 14
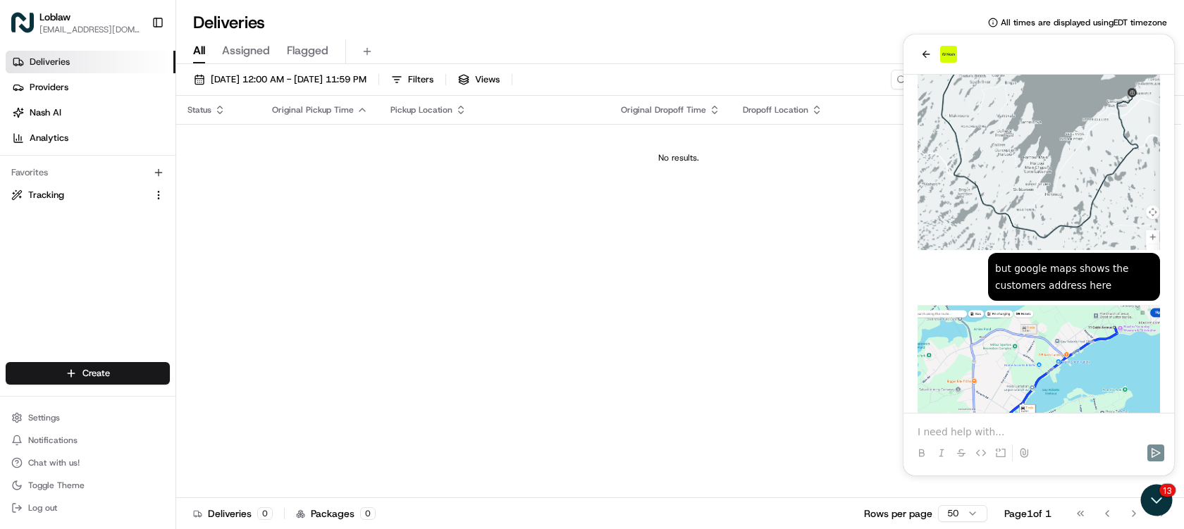
scroll to position [3148, 0]
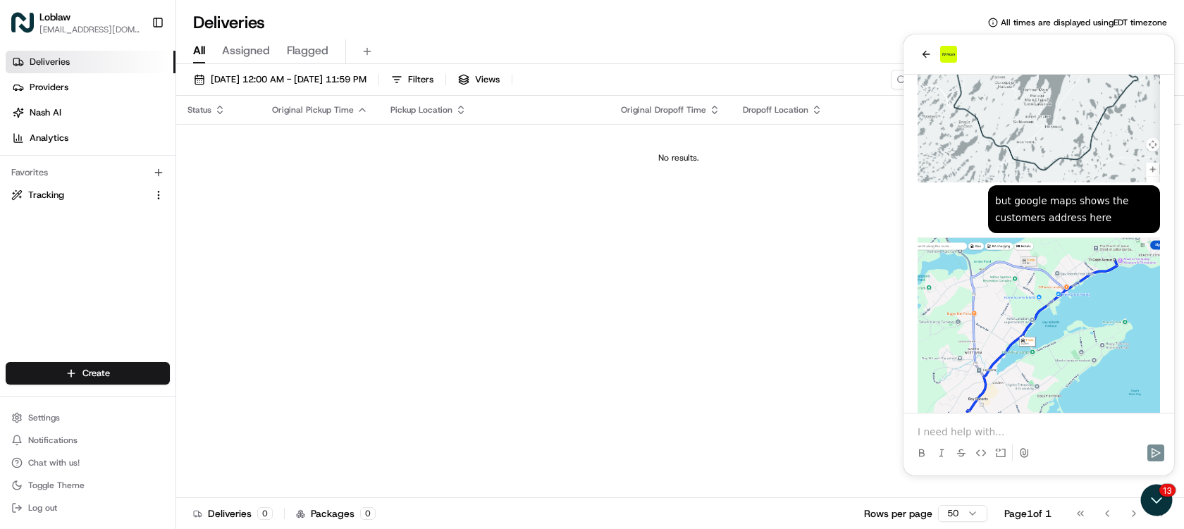
click at [1017, 428] on p at bounding box center [1039, 432] width 243 height 14
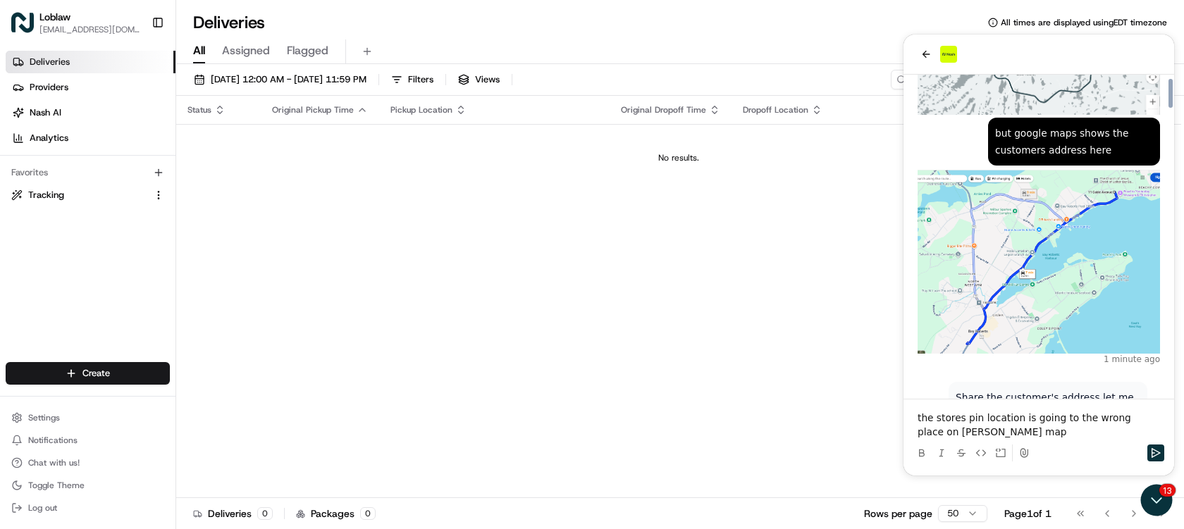
scroll to position [3280, 0]
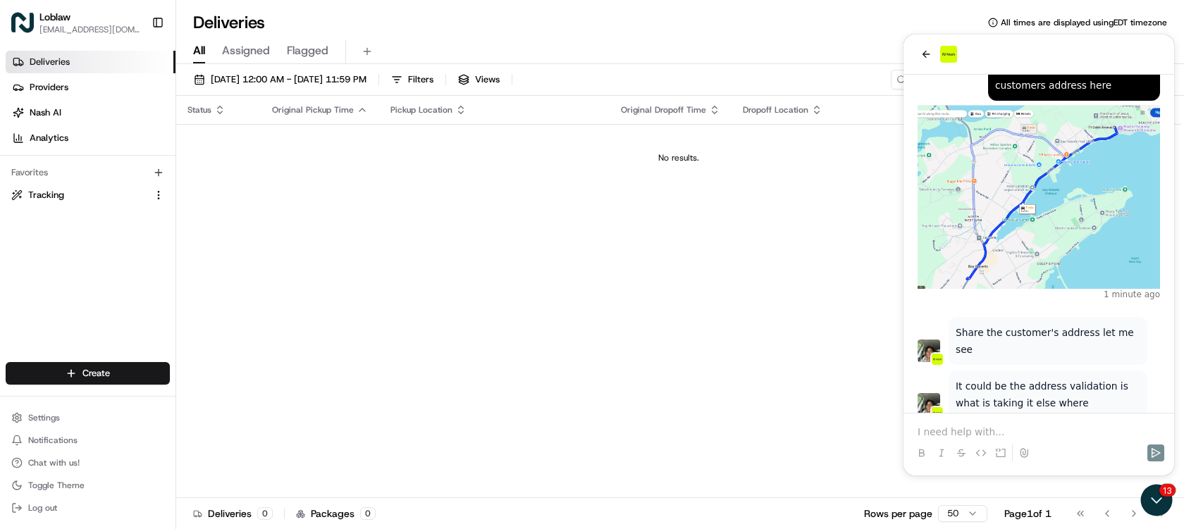
click at [1018, 430] on p at bounding box center [1039, 432] width 243 height 14
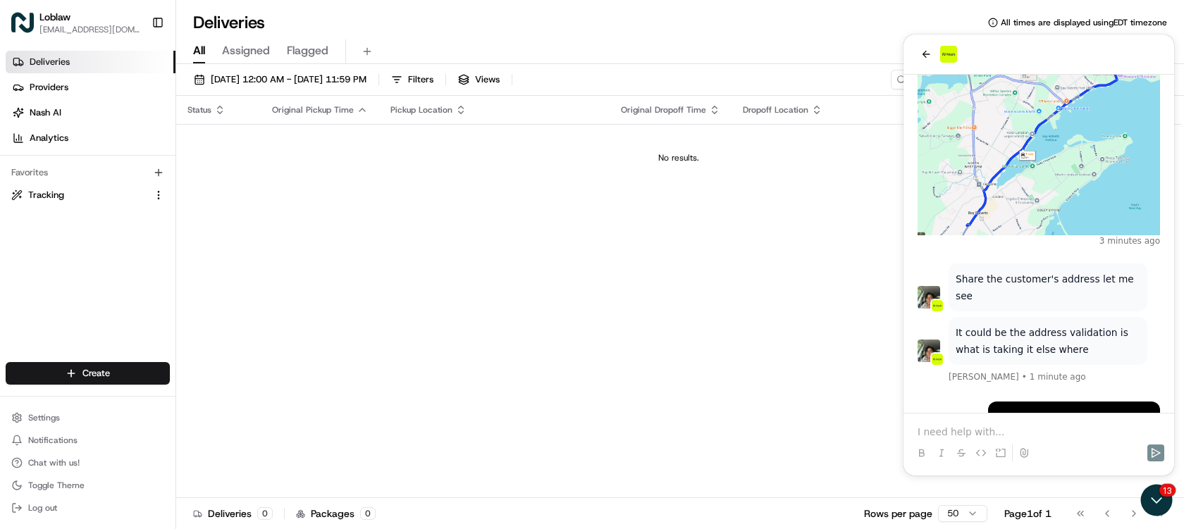
scroll to position [3435, 0]
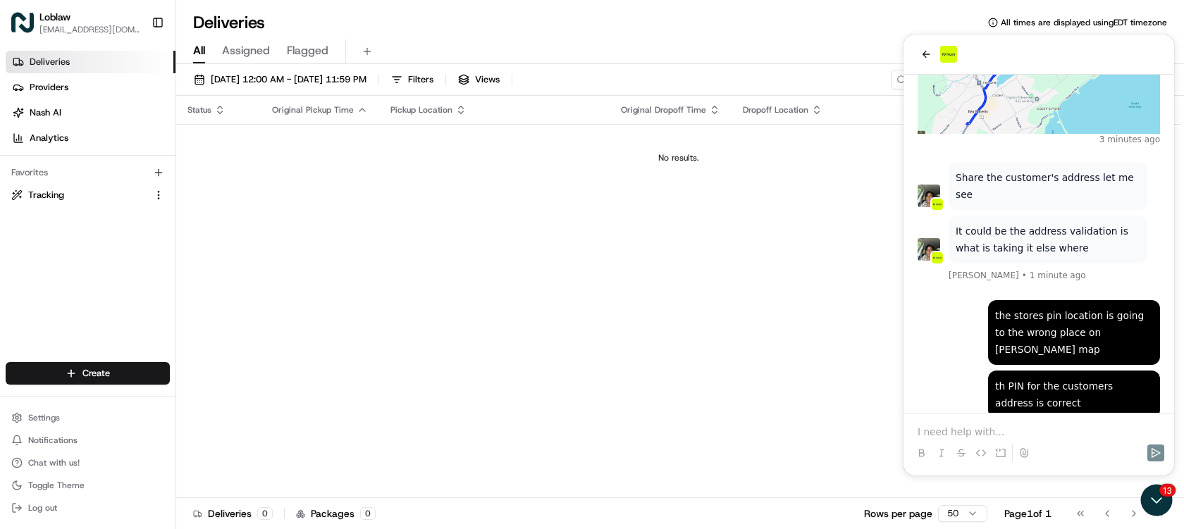
click at [986, 427] on p at bounding box center [1039, 432] width 243 height 14
drag, startPoint x: 1052, startPoint y: 326, endPoint x: 1133, endPoint y: 335, distance: 81.5
click at [1133, 457] on p "Use this for the store: [STREET_ADDRESS]" at bounding box center [1048, 474] width 185 height 34
copy p "166 Conception Bay"
click at [1003, 424] on div at bounding box center [1038, 441] width 259 height 54
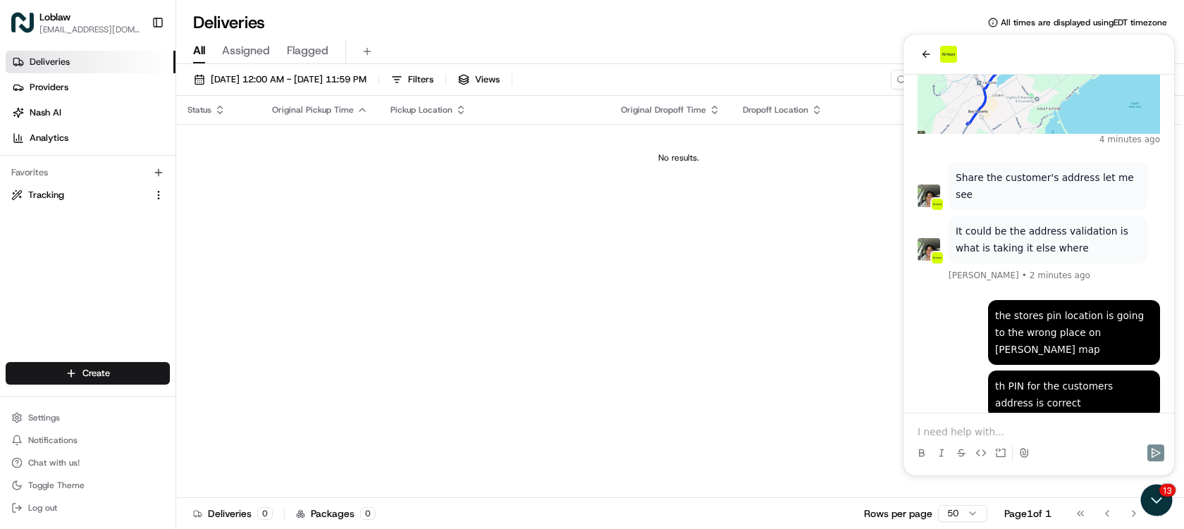
click at [1007, 428] on p at bounding box center [1039, 432] width 243 height 14
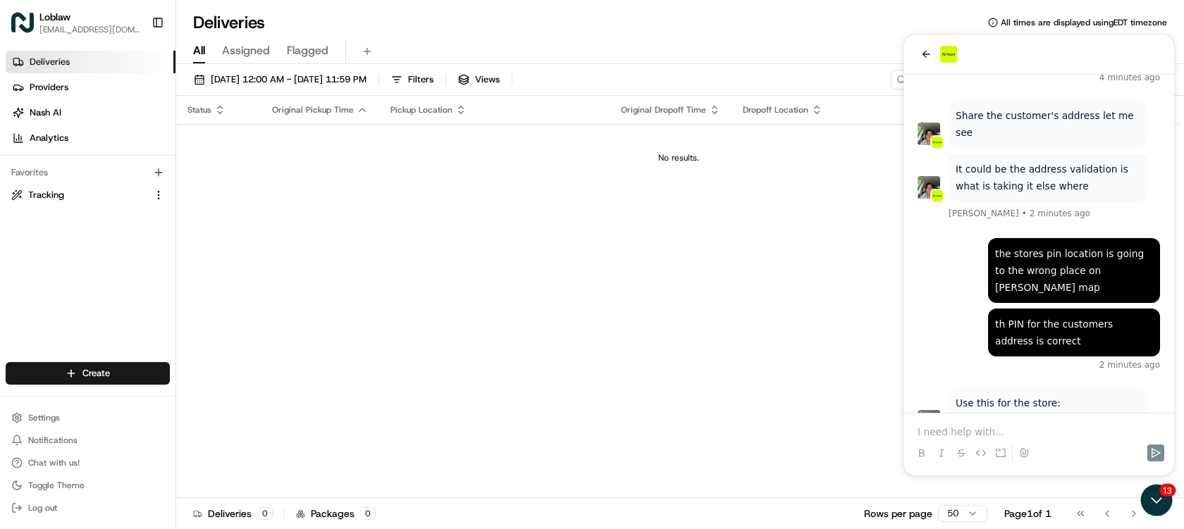
click at [1007, 427] on p at bounding box center [1039, 432] width 243 height 14
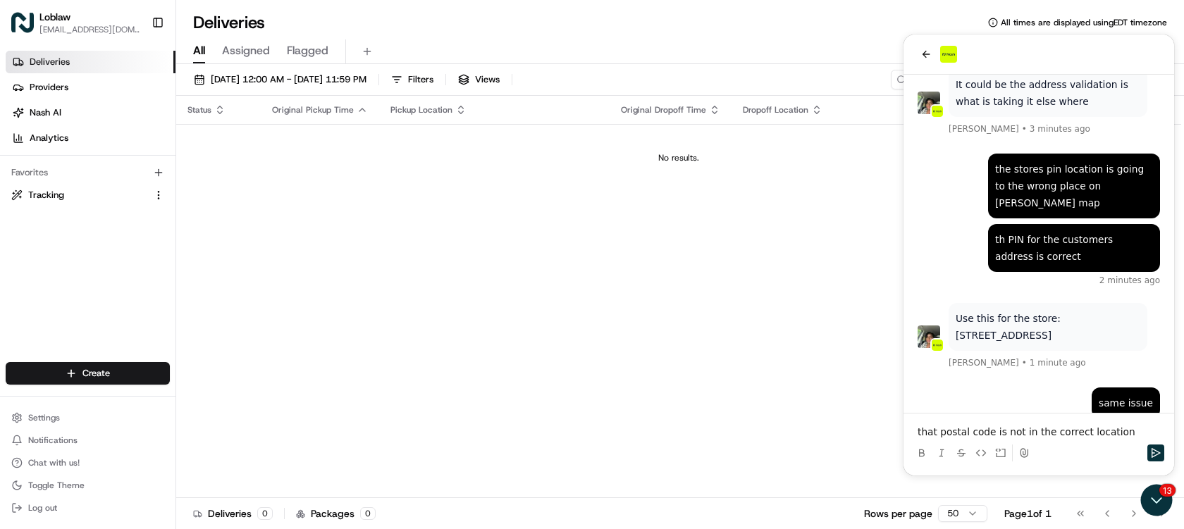
scroll to position [3661, 0]
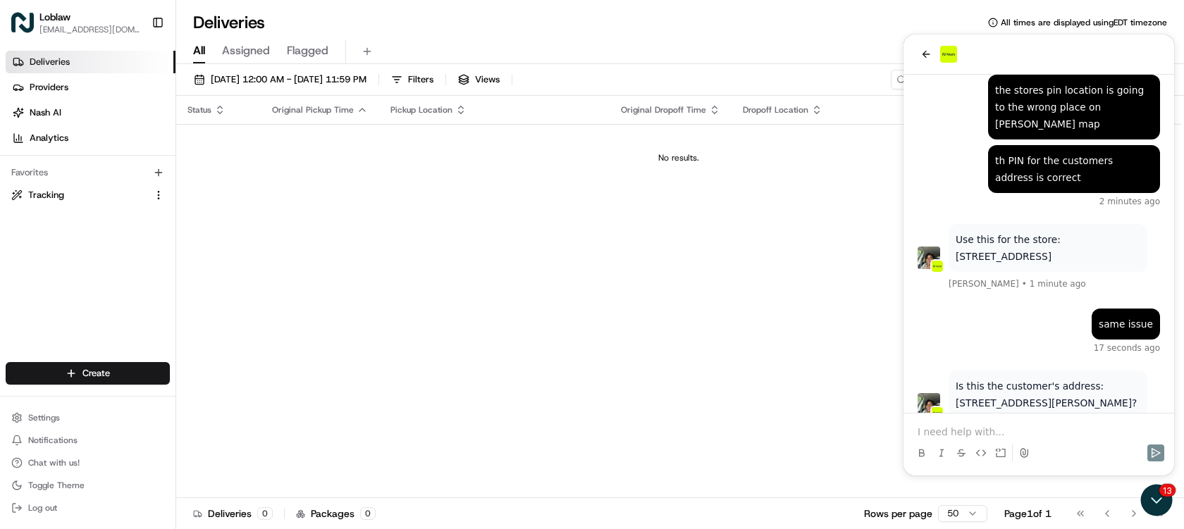
click at [1008, 427] on p at bounding box center [1039, 432] width 243 height 14
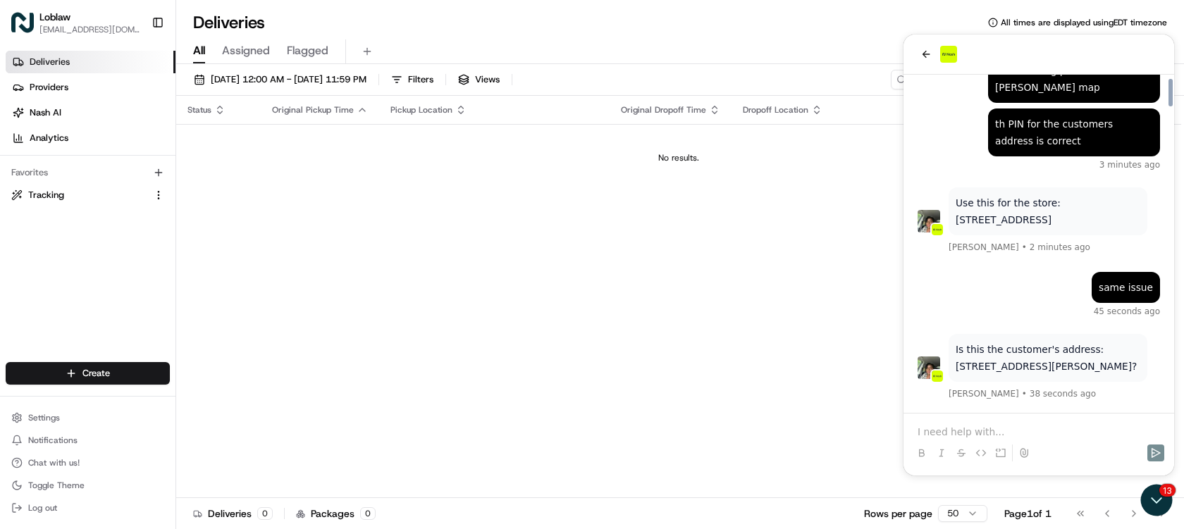
scroll to position [3765, 0]
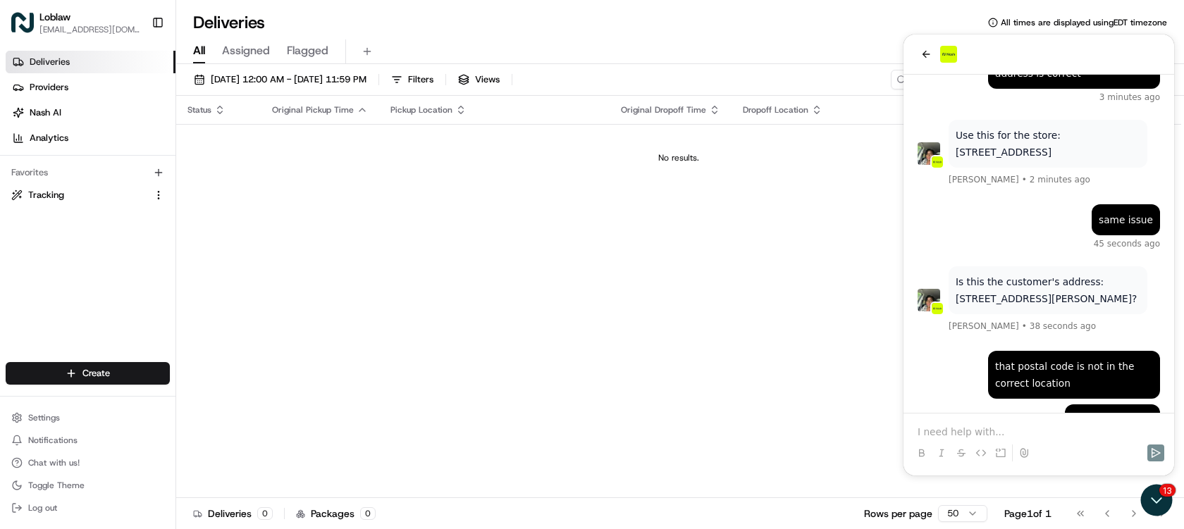
click at [998, 429] on p at bounding box center [1039, 432] width 243 height 14
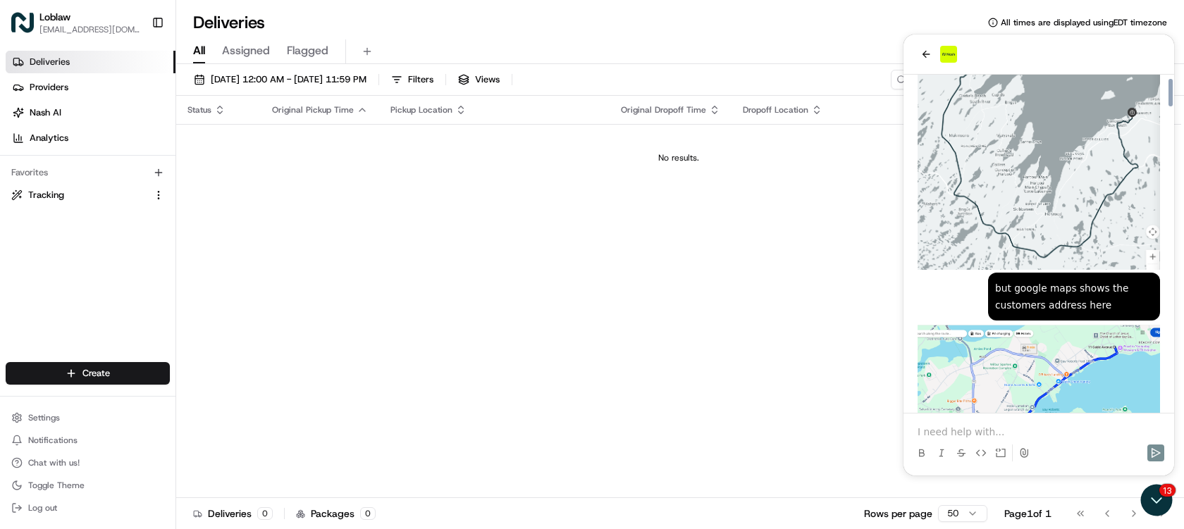
scroll to position [2990, 0]
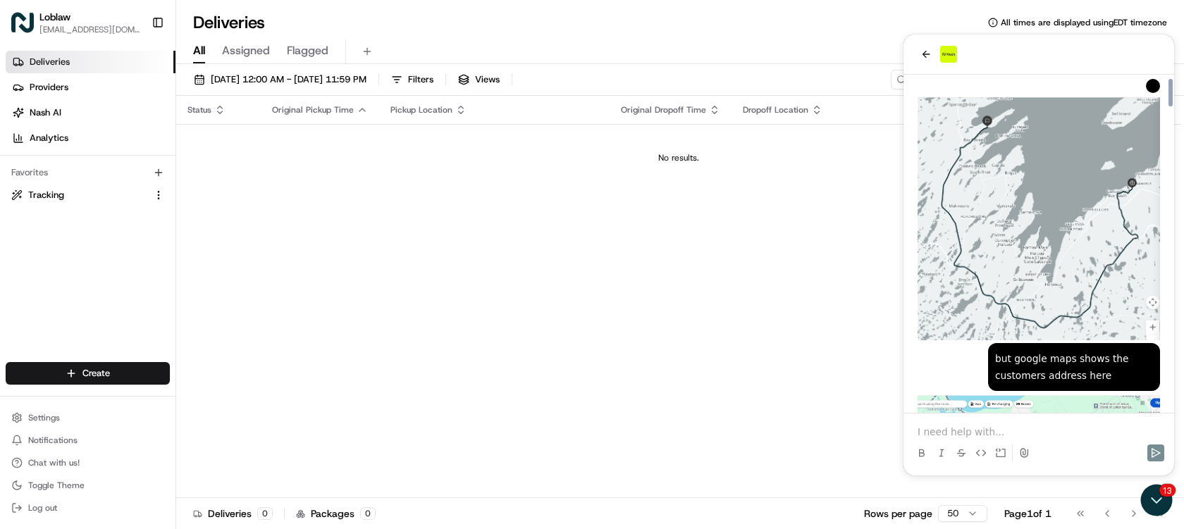
click at [1057, 147] on img "Preview image: Preview" at bounding box center [1039, 218] width 243 height 245
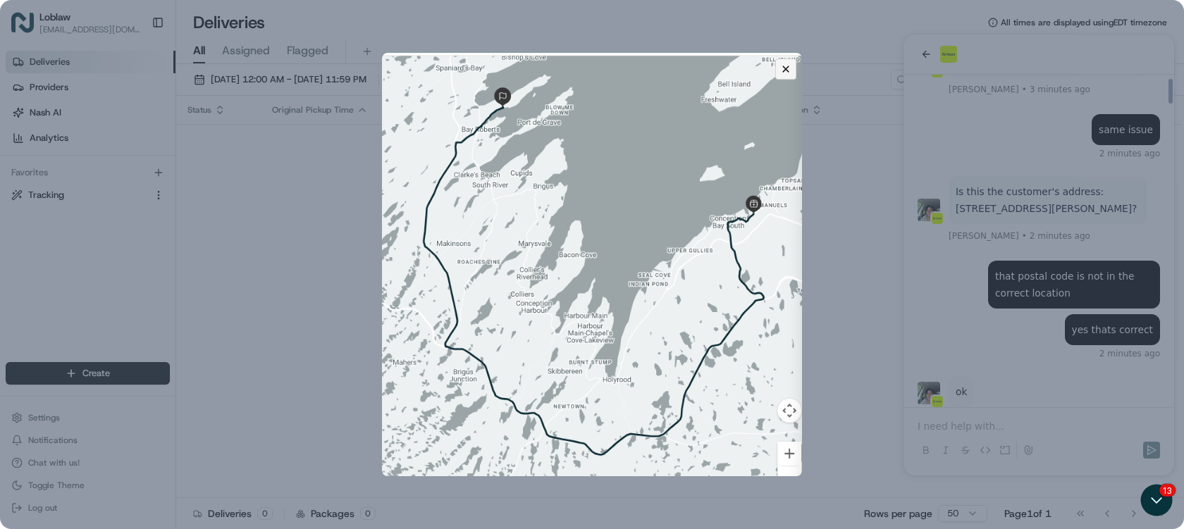
scroll to position [3986, 0]
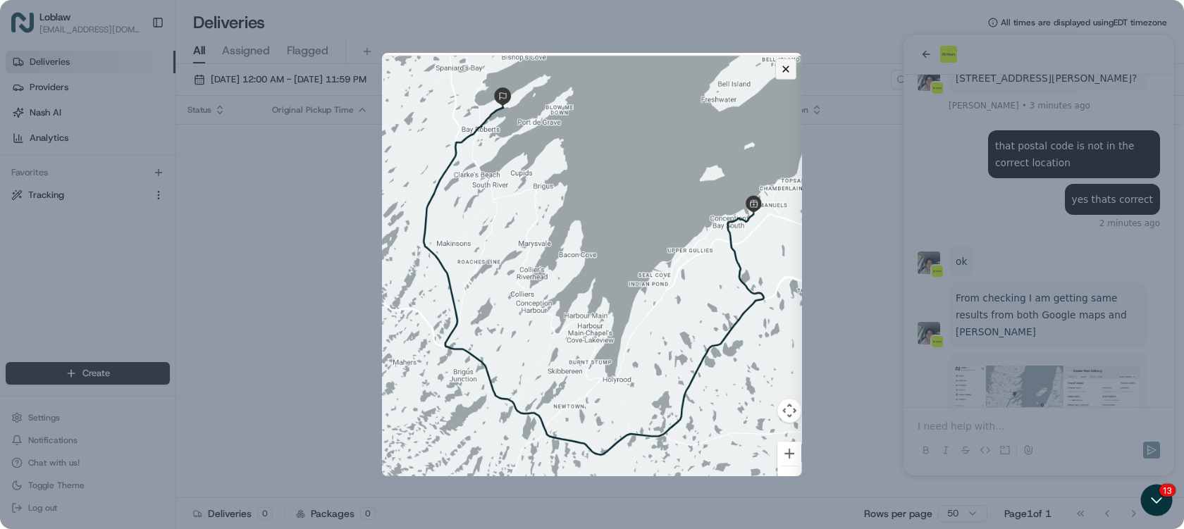
click at [783, 67] on icon "Close preview" at bounding box center [786, 69] width 7 height 7
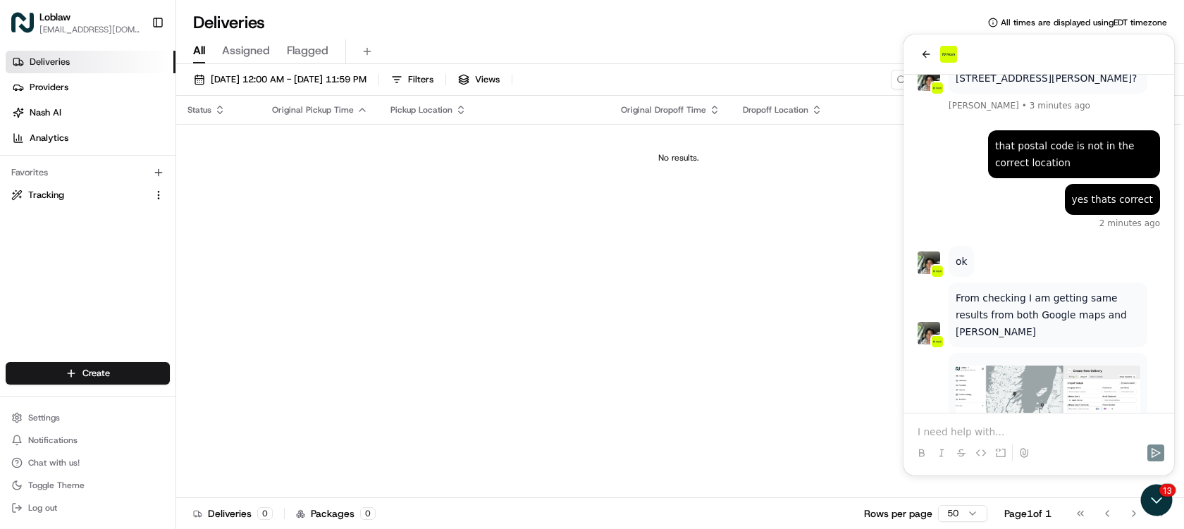
scroll to position [4082, 0]
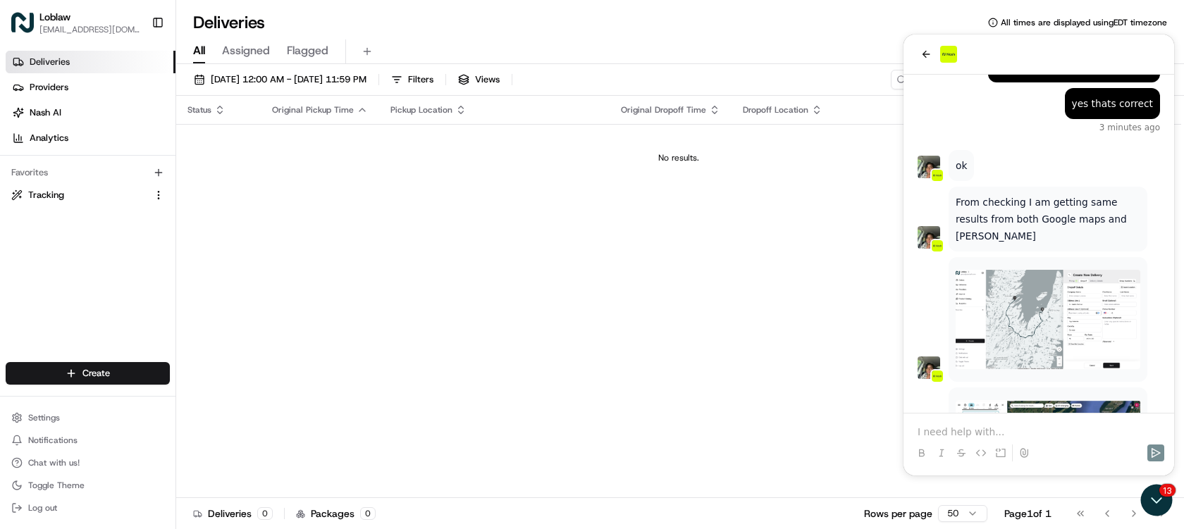
click at [1033, 427] on p at bounding box center [1039, 432] width 243 height 14
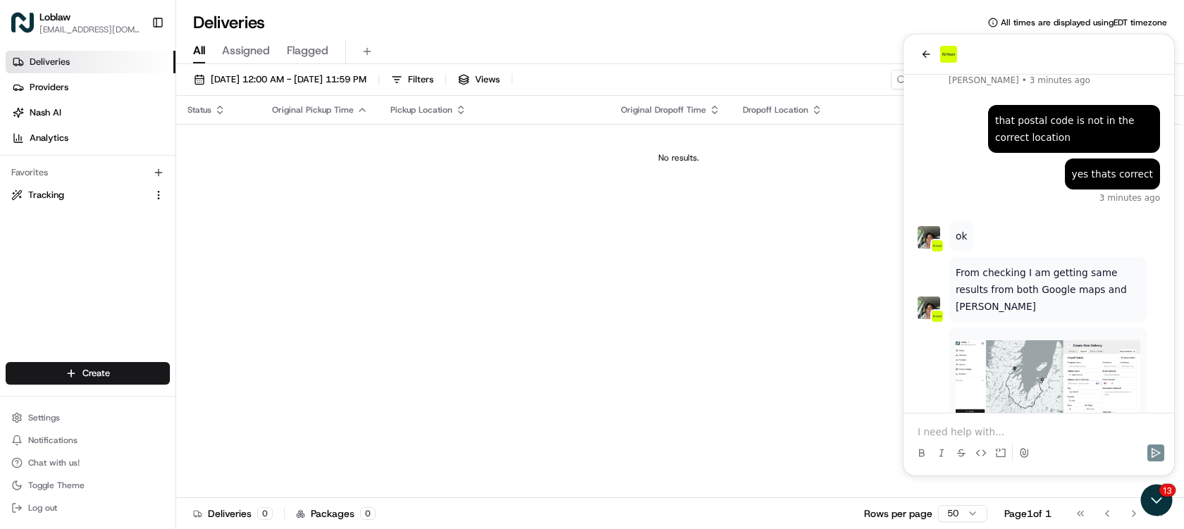
click at [999, 430] on p at bounding box center [1039, 432] width 243 height 14
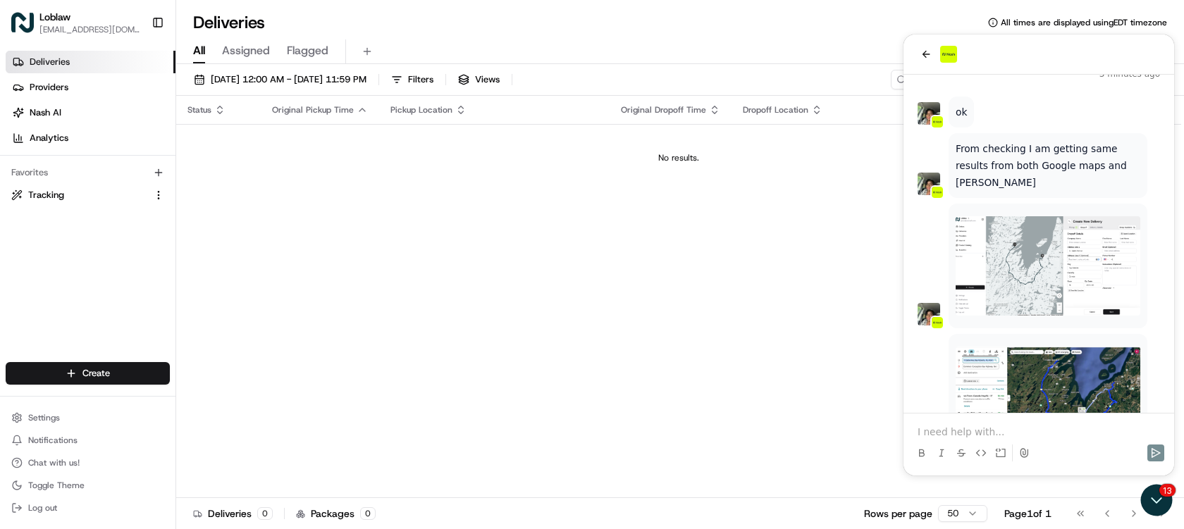
click at [993, 431] on p at bounding box center [1039, 432] width 243 height 14
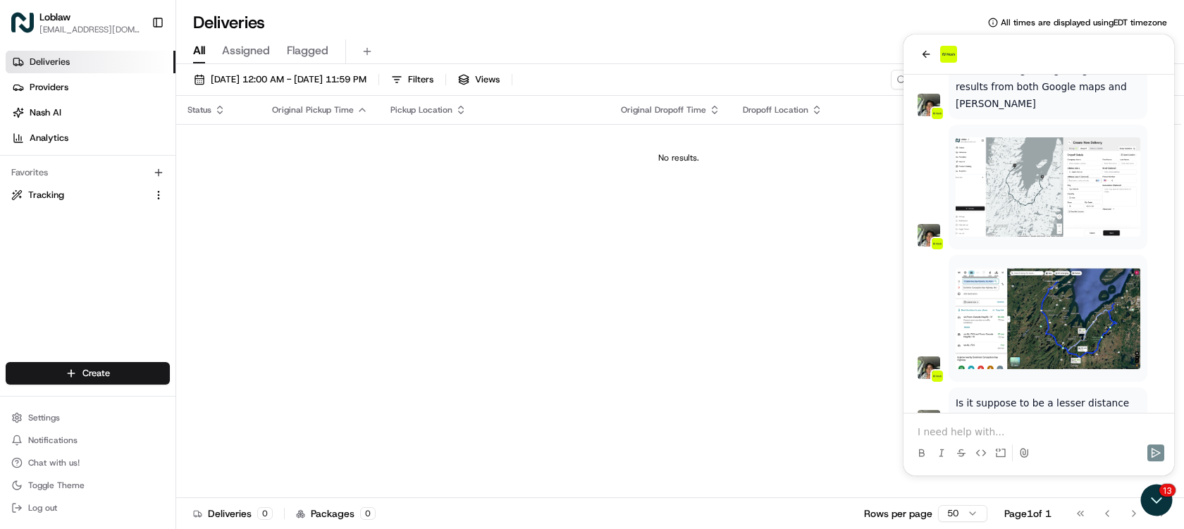
click at [1014, 429] on p at bounding box center [1039, 432] width 243 height 14
drag, startPoint x: 1043, startPoint y: 438, endPoint x: 1802, endPoint y: 466, distance: 759.1
click at [904, 432] on html "[STREET_ADDRESS][PERSON_NAME] 1 minute ago Is it suppose to be a lesser distanc…" at bounding box center [1039, 255] width 271 height 441
click at [1041, 435] on p "your postal code on your" at bounding box center [1039, 432] width 243 height 14
click at [1038, 432] on p "your postal code on your" at bounding box center [1039, 432] width 243 height 14
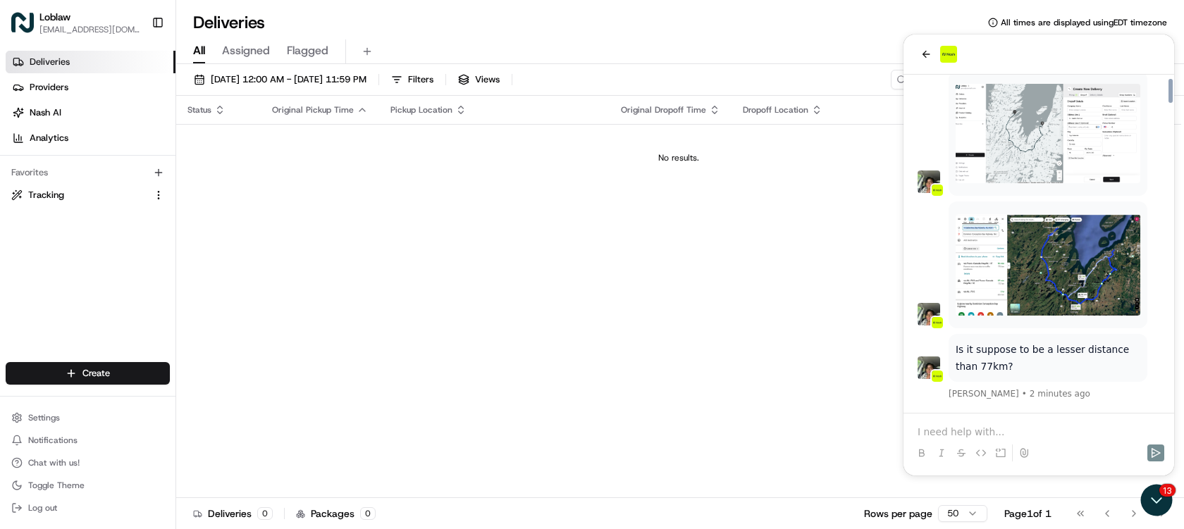
scroll to position [4352, 0]
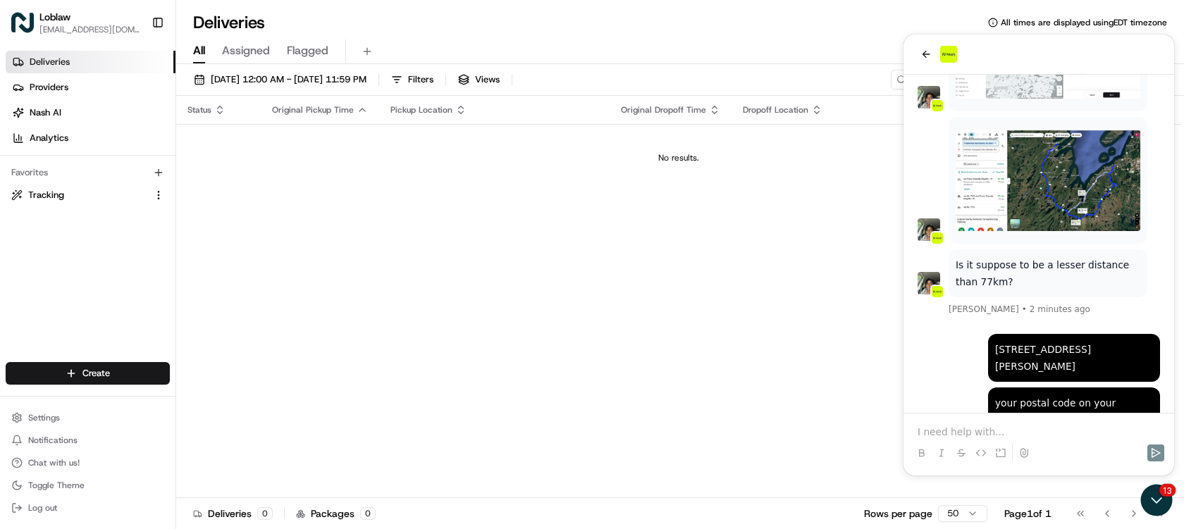
click at [990, 433] on p at bounding box center [1039, 432] width 243 height 14
click at [1005, 429] on p at bounding box center [1039, 432] width 243 height 14
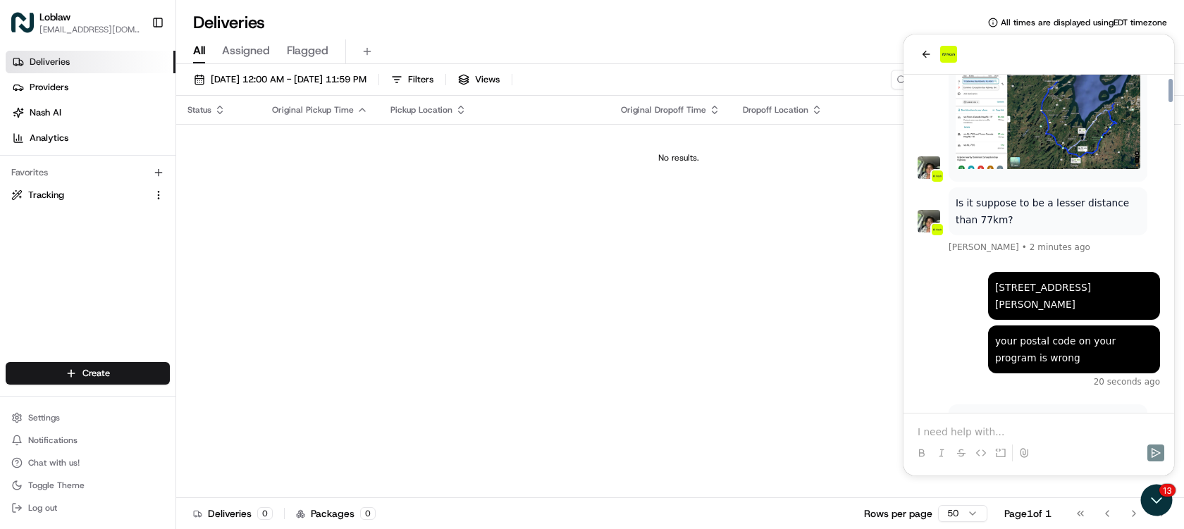
scroll to position [4533, 0]
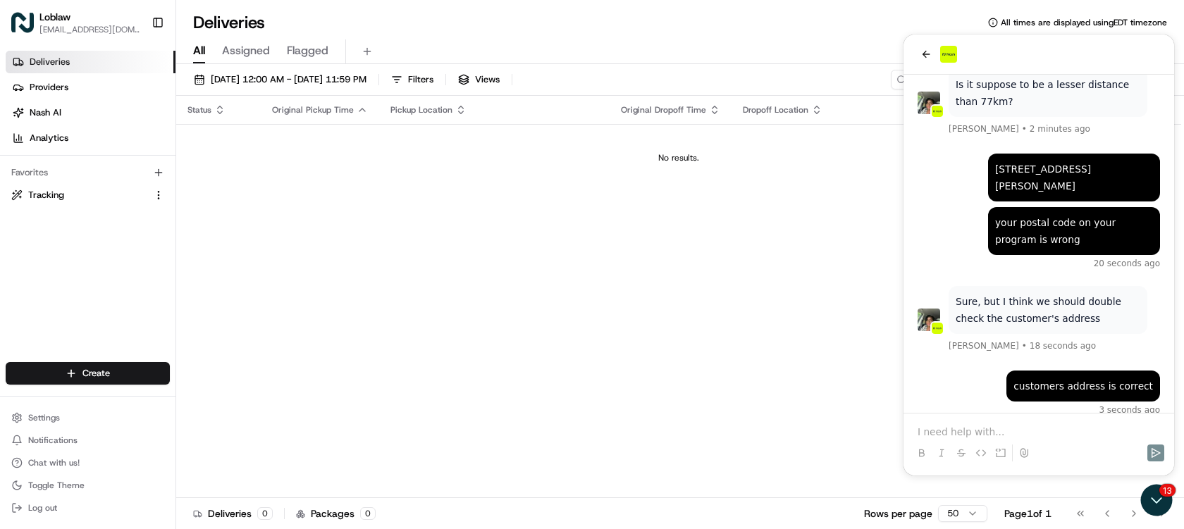
click at [1005, 431] on p at bounding box center [1039, 432] width 243 height 14
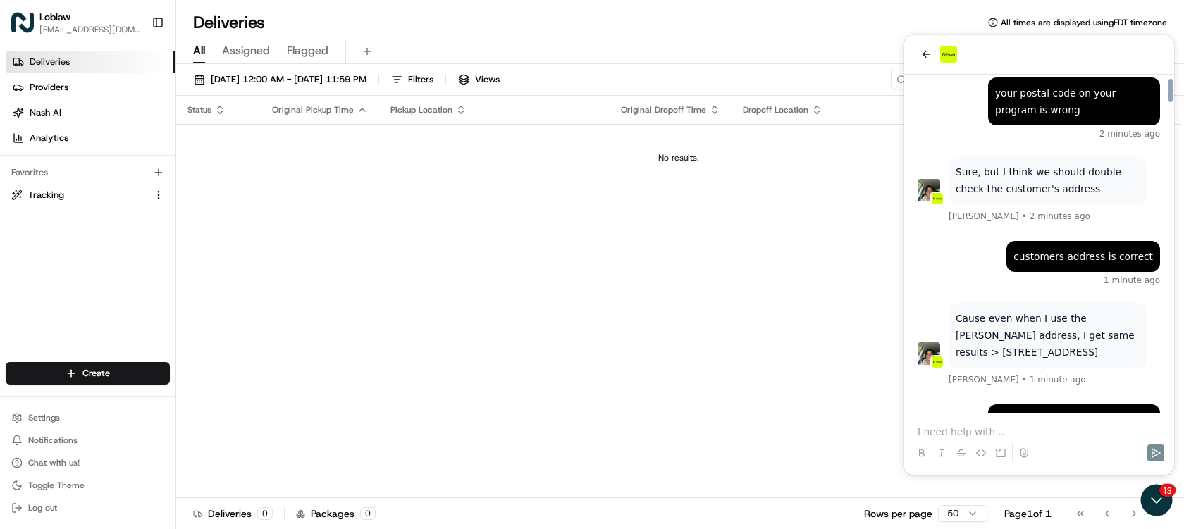
scroll to position [4716, 0]
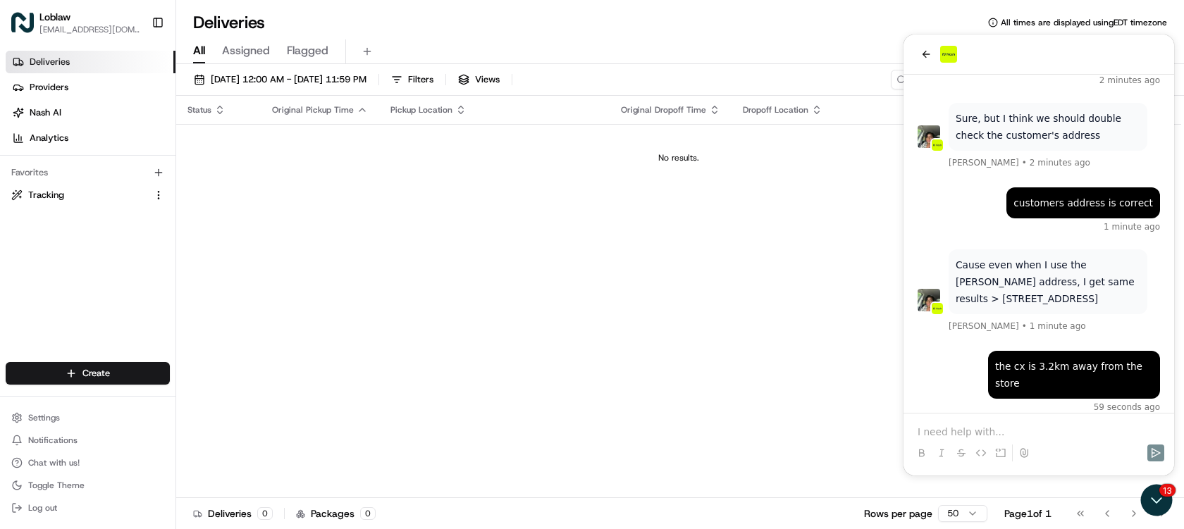
click at [998, 431] on p at bounding box center [1039, 432] width 243 height 14
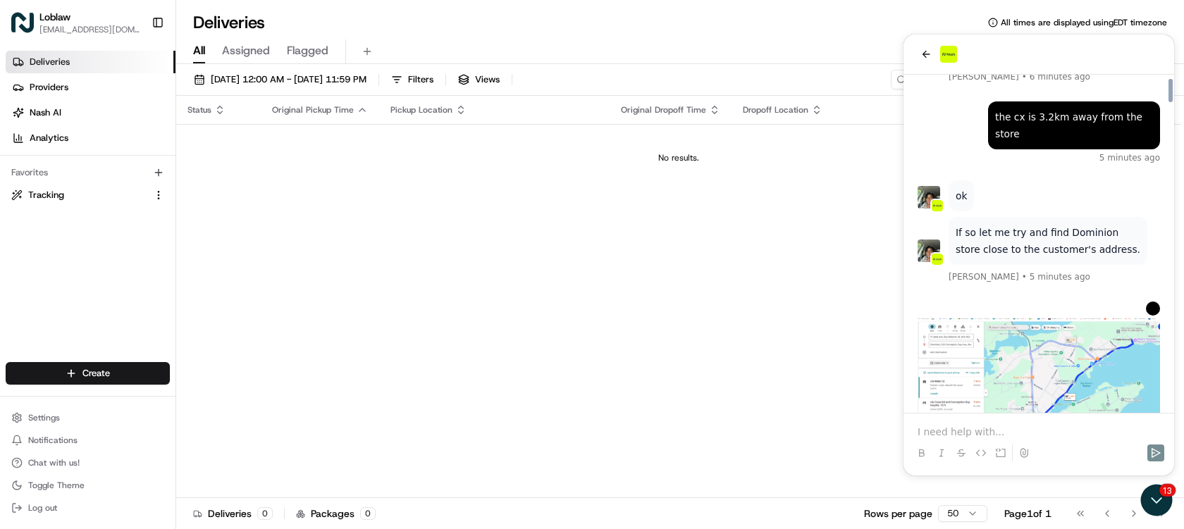
scroll to position [5036, 0]
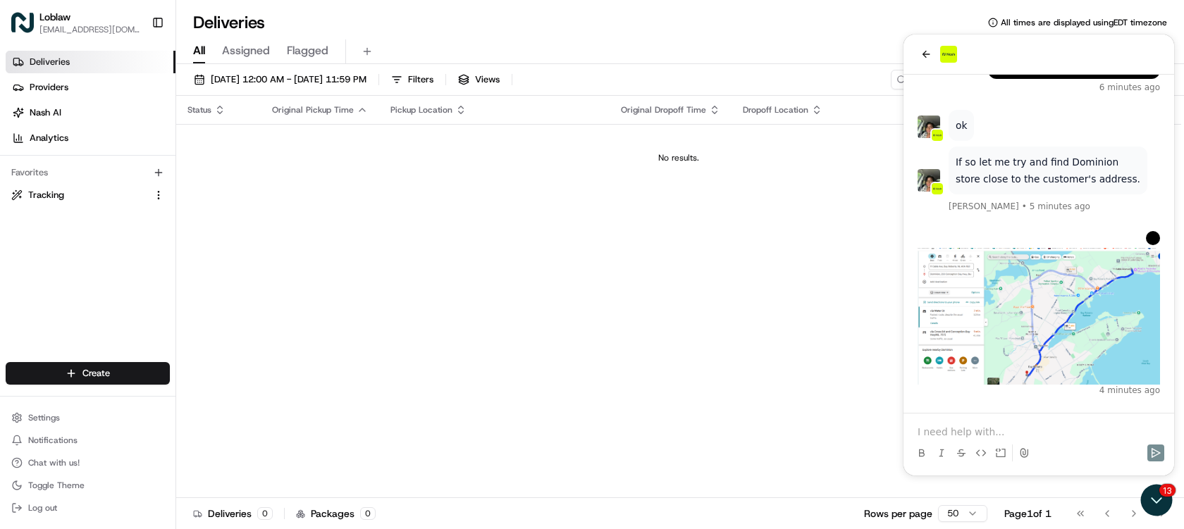
click at [983, 431] on p at bounding box center [1039, 432] width 243 height 14
drag, startPoint x: 1079, startPoint y: 329, endPoint x: 1007, endPoint y: 370, distance: 83.7
click at [1007, 457] on p "Ok try this for store address: [STREET_ADDRESS][PERSON_NAME]" at bounding box center [1048, 474] width 185 height 34
copy p "[STREET_ADDRESS][PERSON_NAME]"
click at [1020, 437] on p at bounding box center [1039, 432] width 243 height 14
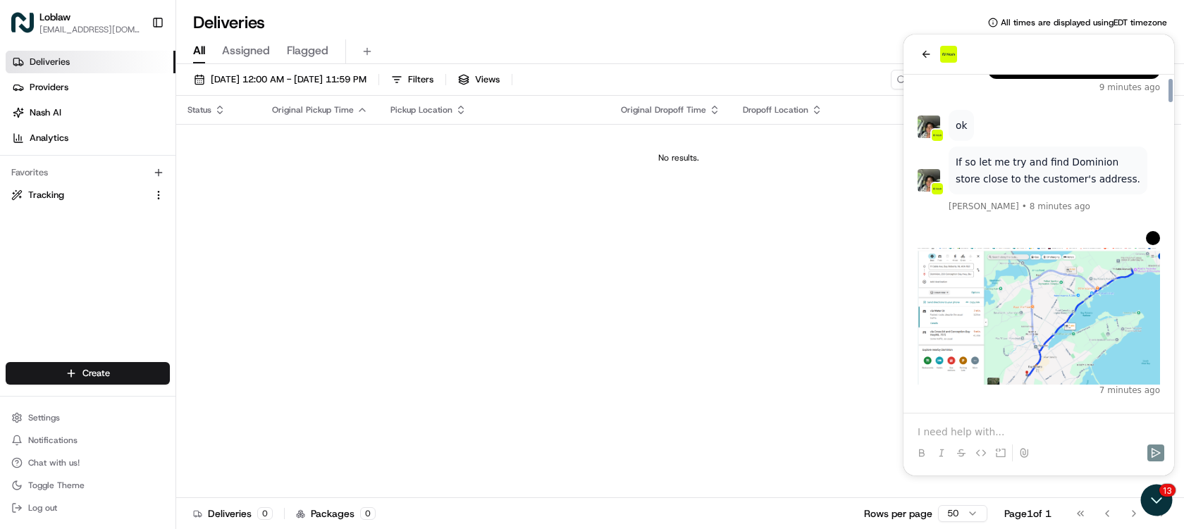
scroll to position [5098, 0]
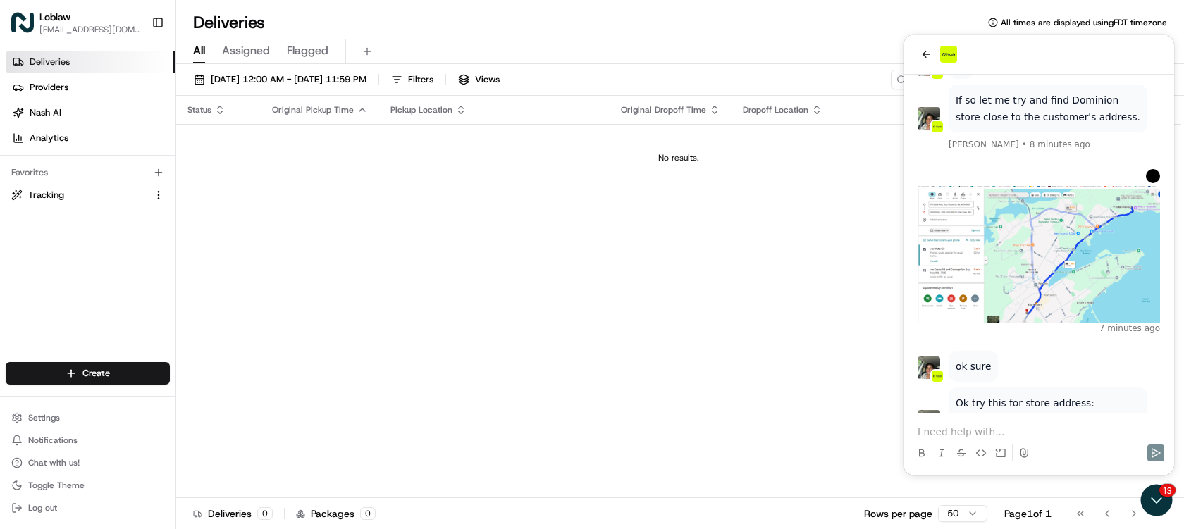
click at [1019, 425] on p at bounding box center [1039, 432] width 243 height 14
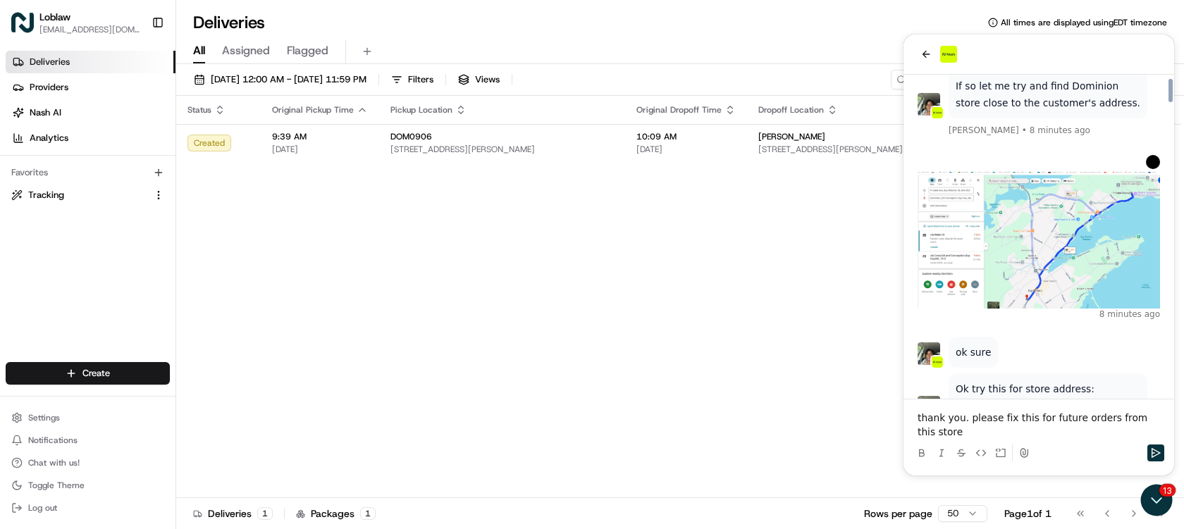
scroll to position [5152, 0]
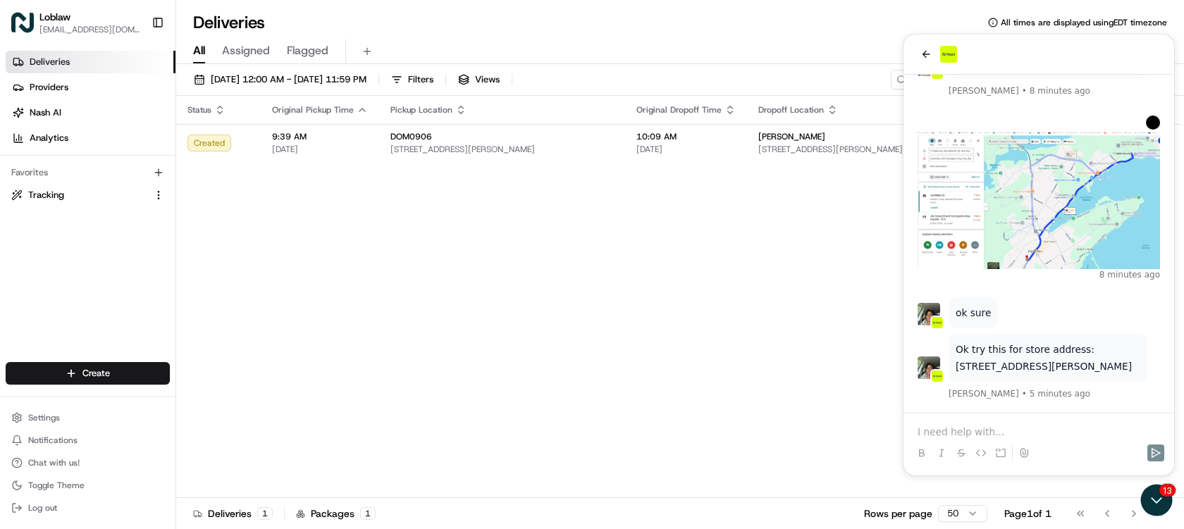
drag, startPoint x: 1007, startPoint y: 247, endPoint x: 1079, endPoint y: 211, distance: 80.7
click at [1079, 341] on p "Ok try this for store address: [STREET_ADDRESS][PERSON_NAME]" at bounding box center [1048, 358] width 185 height 34
copy p "[STREET_ADDRESS][PERSON_NAME]"
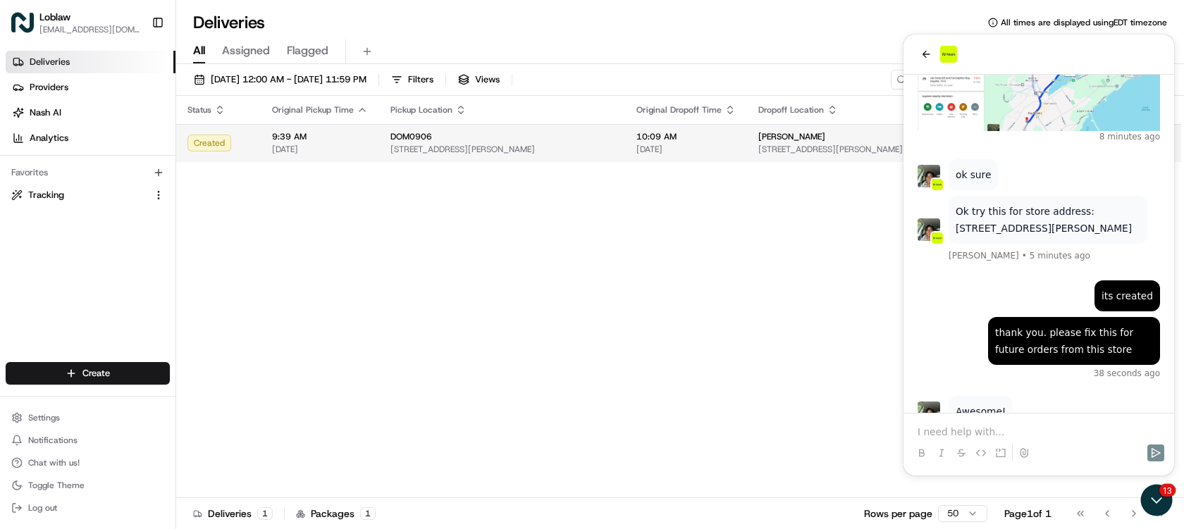
click at [472, 146] on span "[STREET_ADDRESS][PERSON_NAME]" at bounding box center [502, 149] width 223 height 11
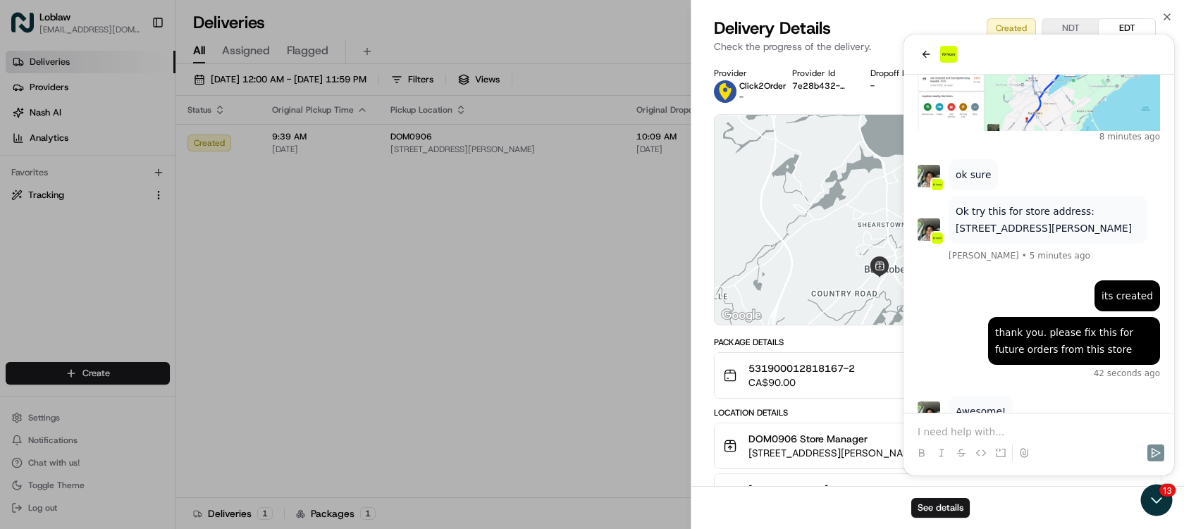
scroll to position [5327, 0]
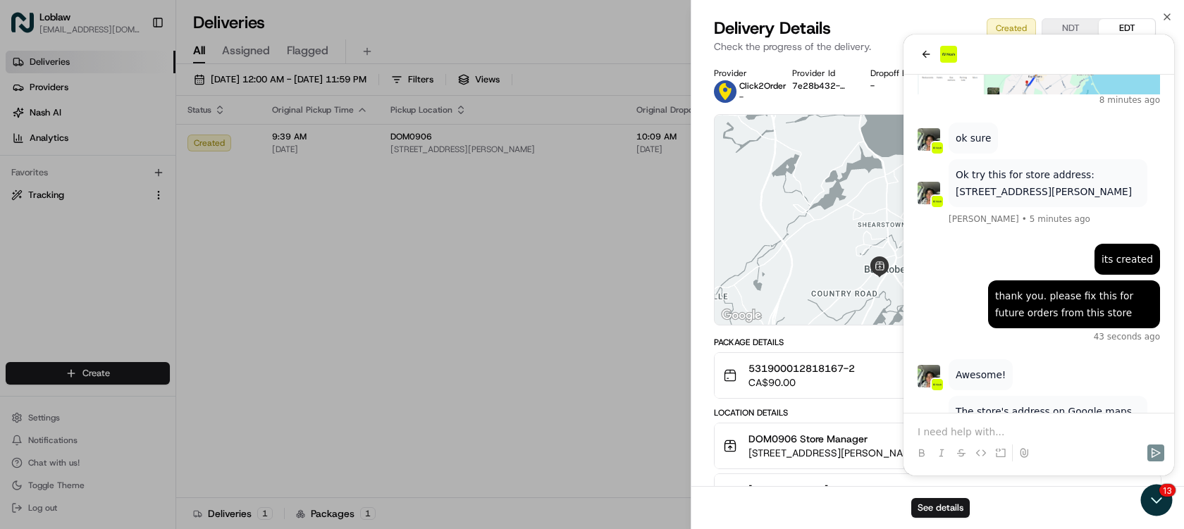
click at [998, 431] on button "DOM0906 Store Manager [STREET_ADDRESS][PERSON_NAME] 9:39 AM [DATE]" at bounding box center [938, 446] width 446 height 45
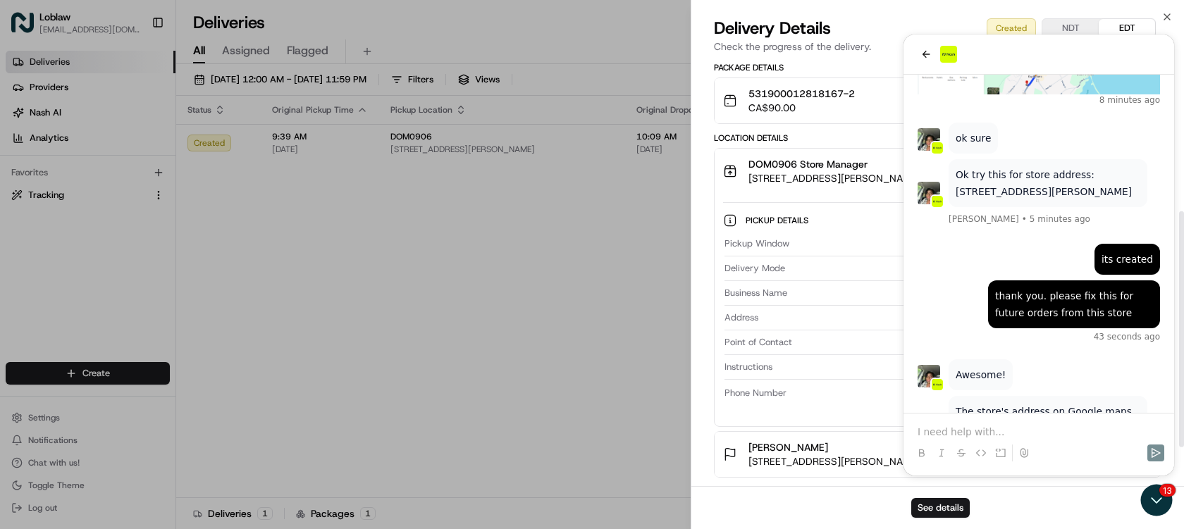
scroll to position [345, 0]
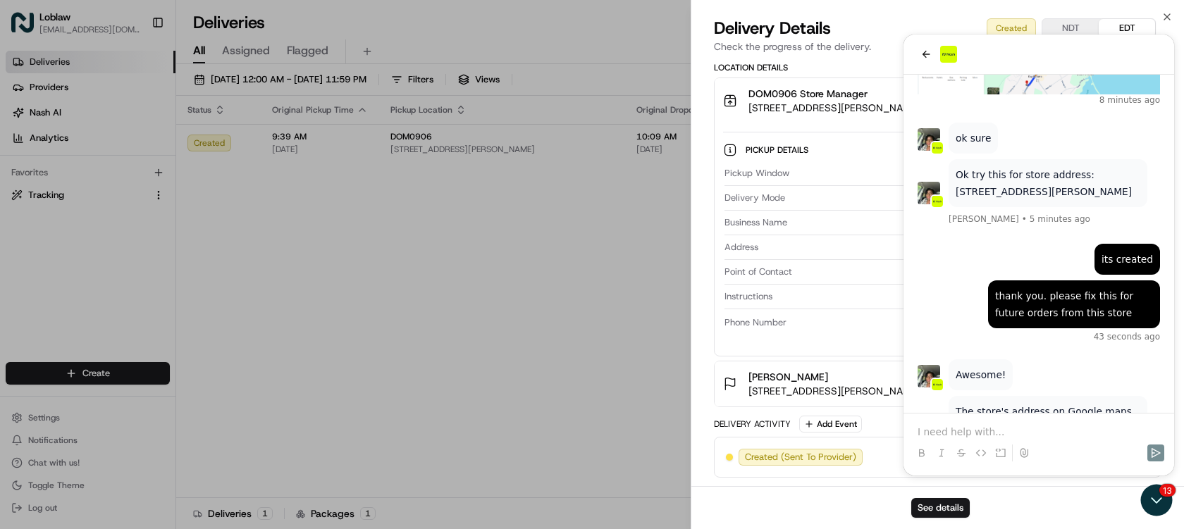
click at [1005, 431] on div "Delivery Activity Add Event" at bounding box center [938, 424] width 448 height 17
click at [959, 434] on div "Delivery Activity Add Event Created (Sent To Provider) Click2Order [DATE] 9:34 …" at bounding box center [938, 447] width 448 height 62
click at [959, 429] on div "Delivery Activity Add Event" at bounding box center [938, 424] width 448 height 17
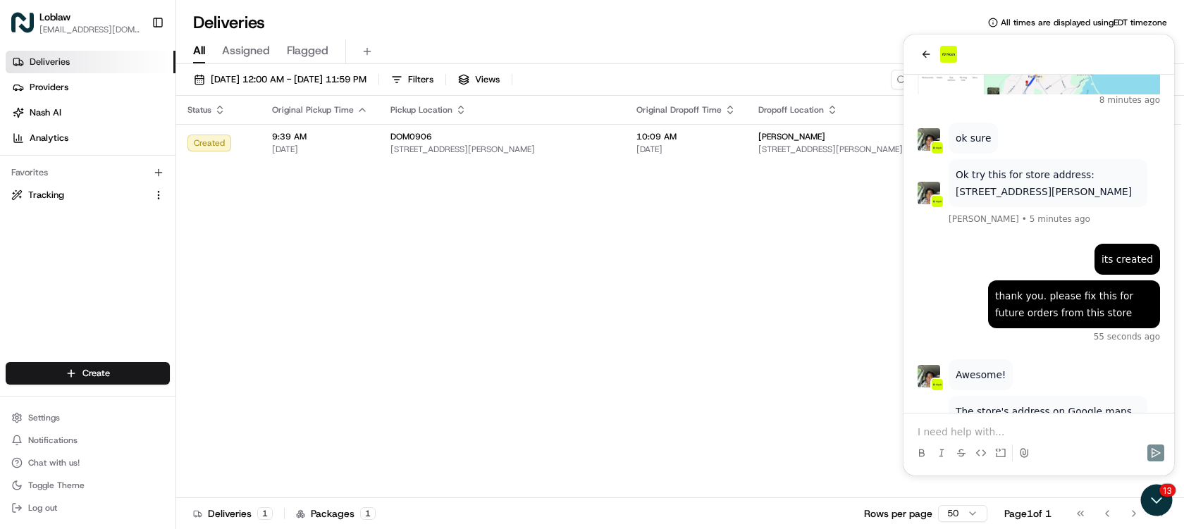
click at [997, 427] on p at bounding box center [1039, 432] width 243 height 14
click at [1152, 456] on icon "Send" at bounding box center [1156, 453] width 9 height 10
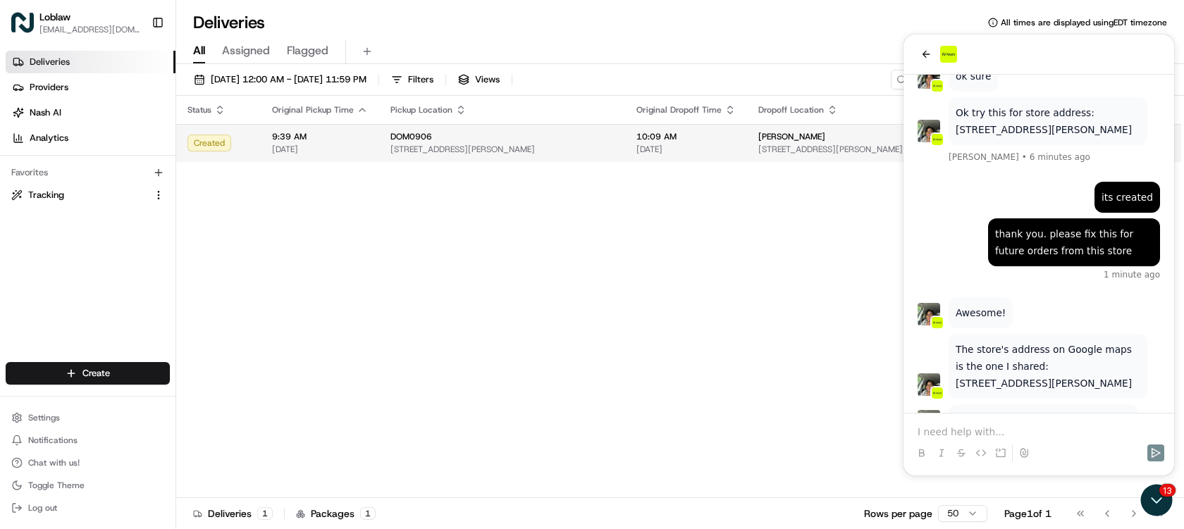
click at [614, 142] on div "DOM0906" at bounding box center [502, 136] width 223 height 11
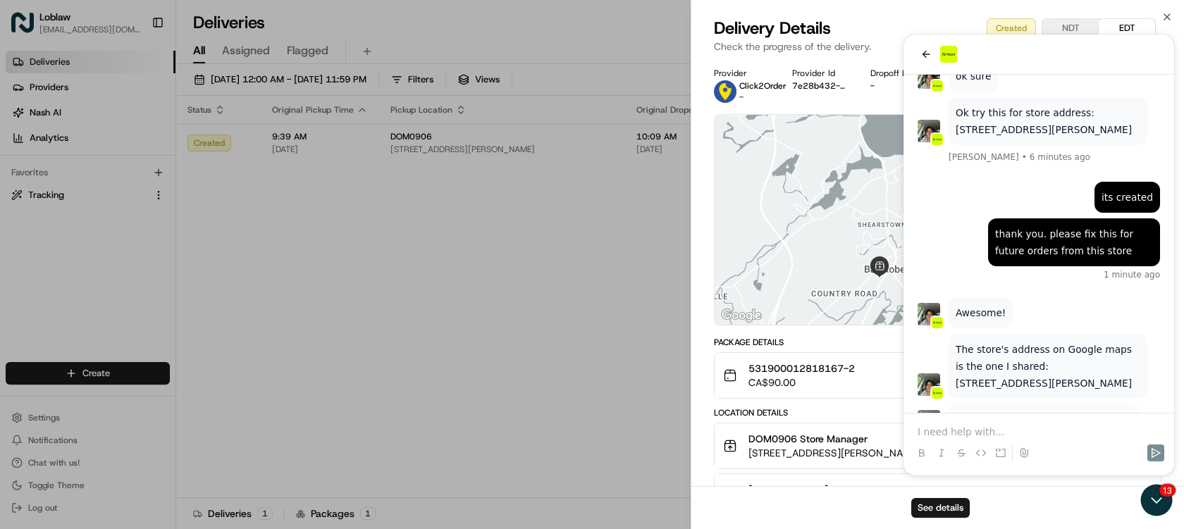
drag, startPoint x: 835, startPoint y: 84, endPoint x: 713, endPoint y: 67, distance: 123.1
click at [713, 67] on div "Provider Click2Order - Provider Id 7e28b432-da36-f947-3913-9bfedf1e70e9 Dropoff…" at bounding box center [938, 329] width 493 height 540
drag, startPoint x: 713, startPoint y: 73, endPoint x: 851, endPoint y: 97, distance: 139.7
click at [851, 97] on div "Provider Click2Order - Provider Id 7e28b432-da36-f947-3913-9bfedf1e70e9 Dropoff…" at bounding box center [938, 329] width 493 height 540
copy div "Provider Click2Order - Provider Id 7e28b432-da"
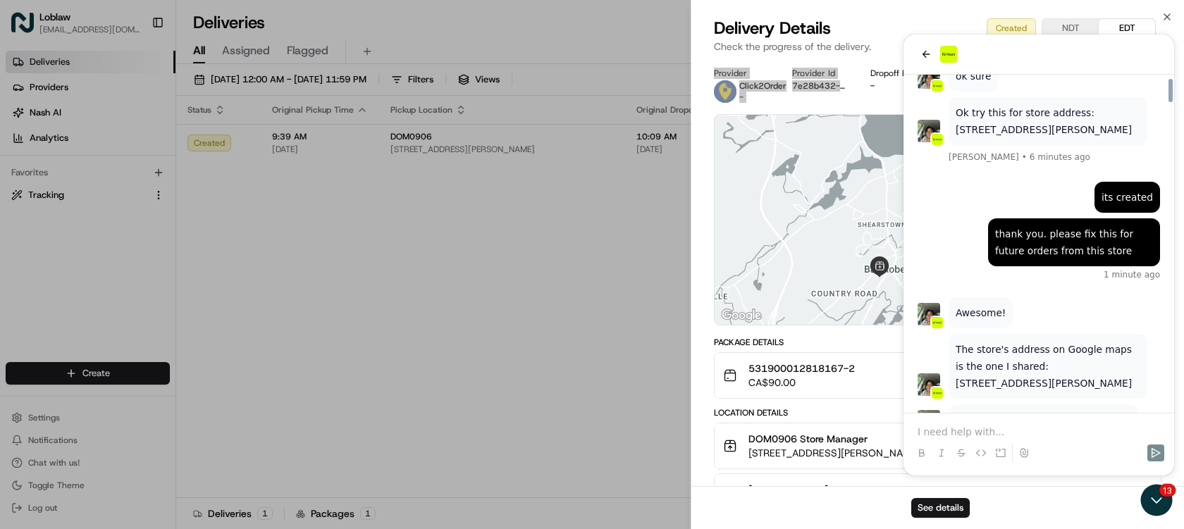
scroll to position [5456, 0]
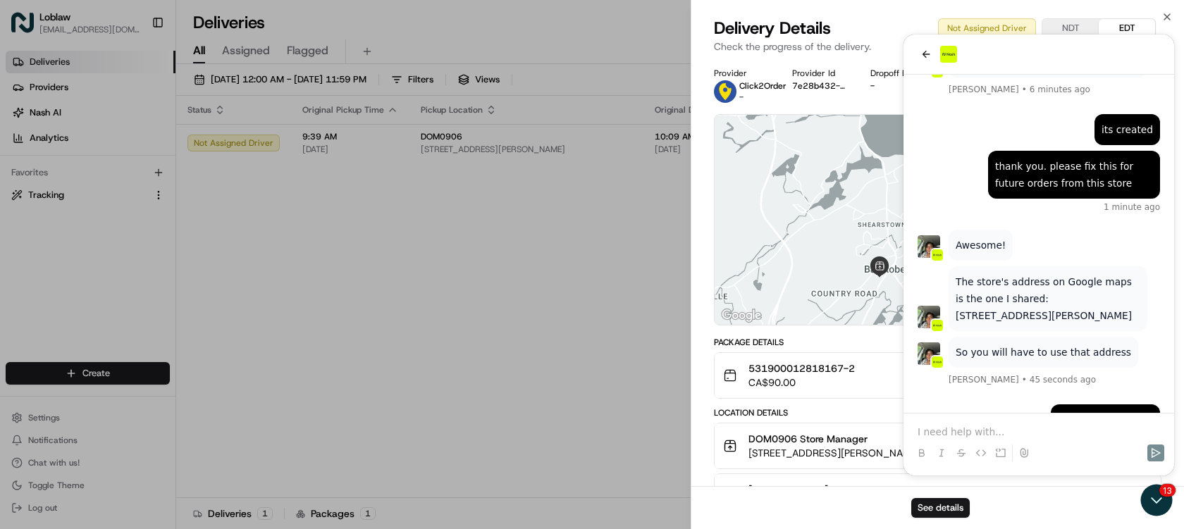
click at [1160, 504] on div "See details" at bounding box center [938, 507] width 493 height 43
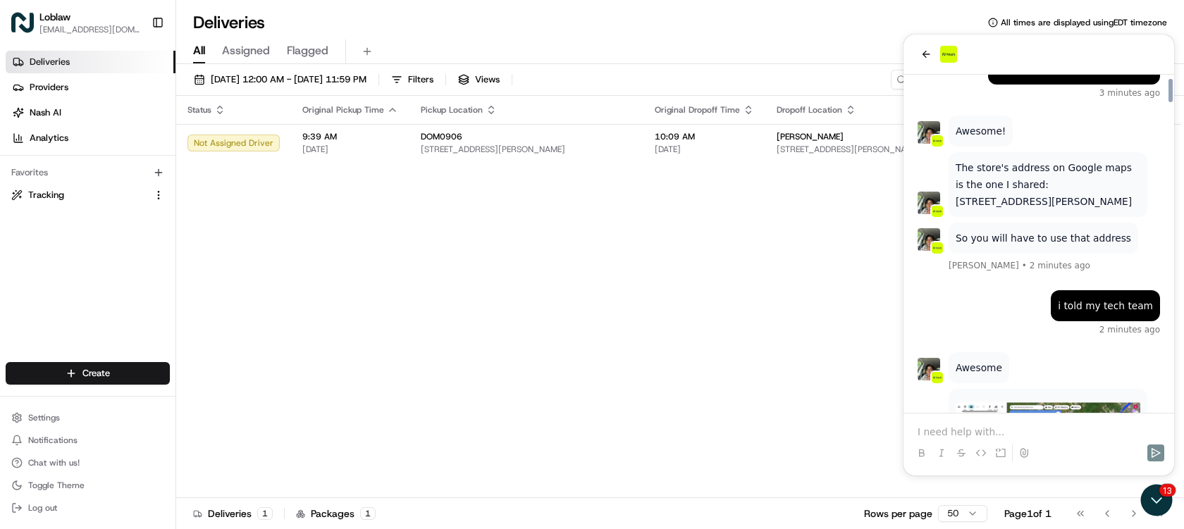
scroll to position [5643, 0]
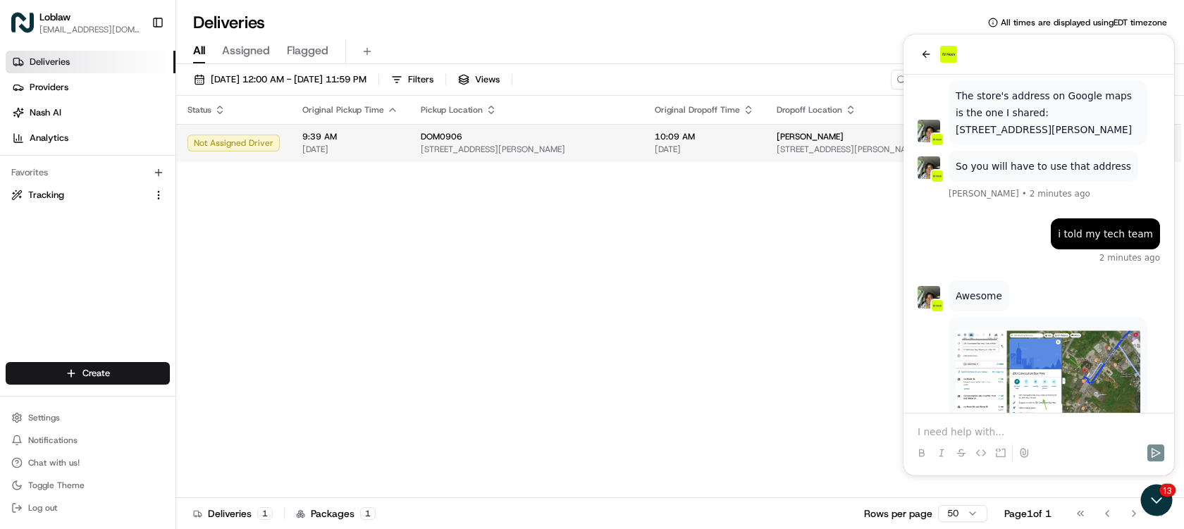
click at [466, 141] on div "DOM0906" at bounding box center [526, 136] width 211 height 11
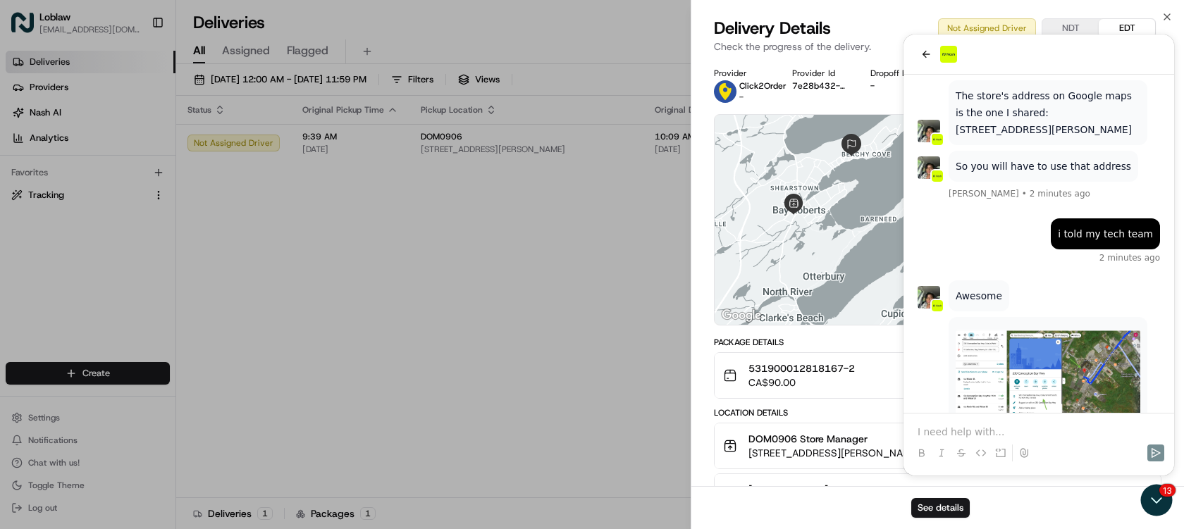
scroll to position [5696, 0]
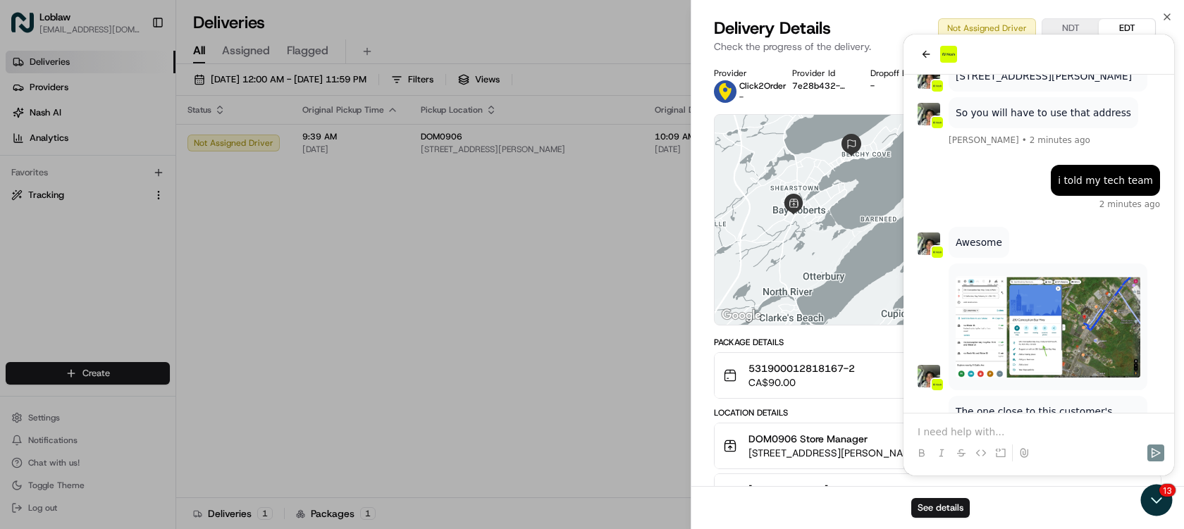
click at [1160, 496] on div "See details" at bounding box center [938, 507] width 493 height 43
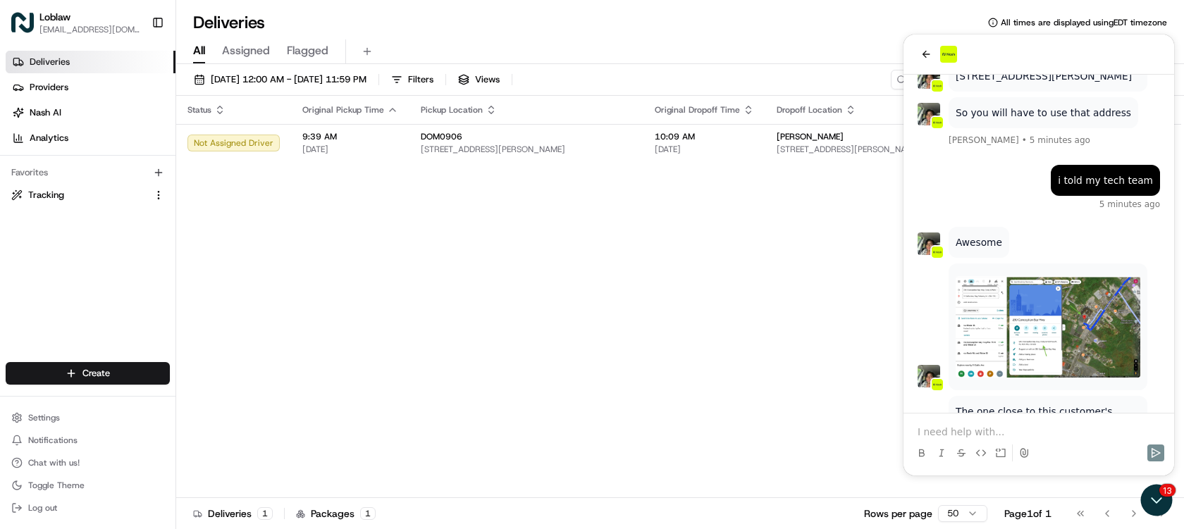
click at [993, 425] on p at bounding box center [1039, 432] width 243 height 14
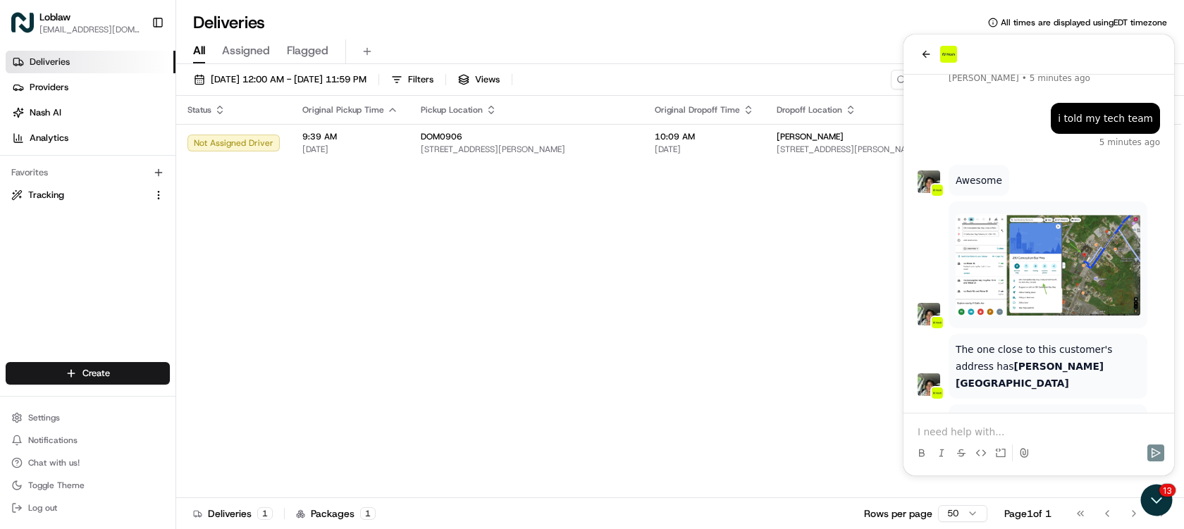
click at [959, 429] on p at bounding box center [1039, 432] width 243 height 14
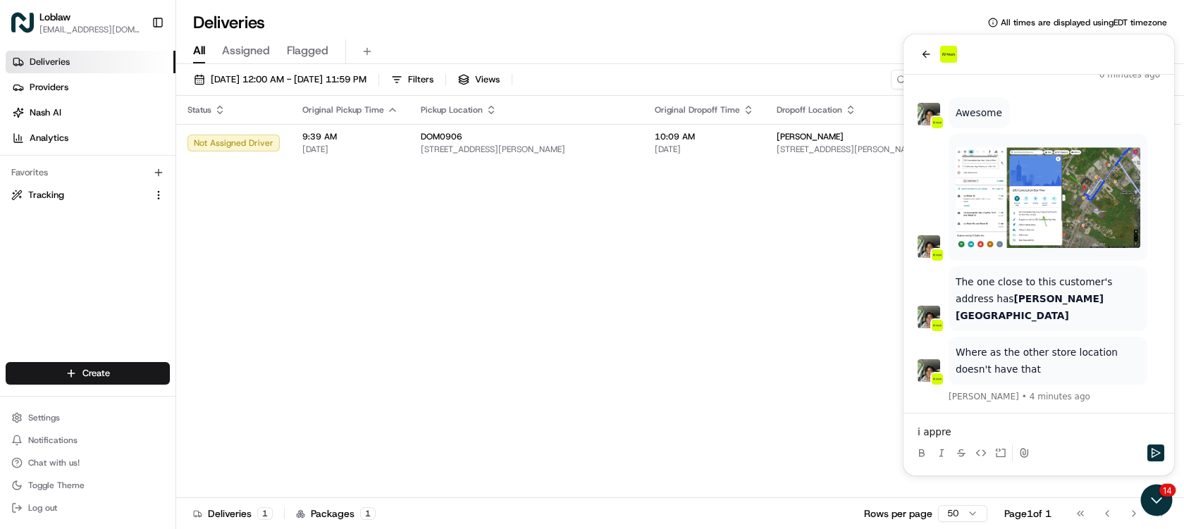
click at [993, 432] on p "i appre" at bounding box center [1039, 432] width 243 height 14
click at [1002, 427] on p "i appreciate" at bounding box center [1039, 432] width 243 height 14
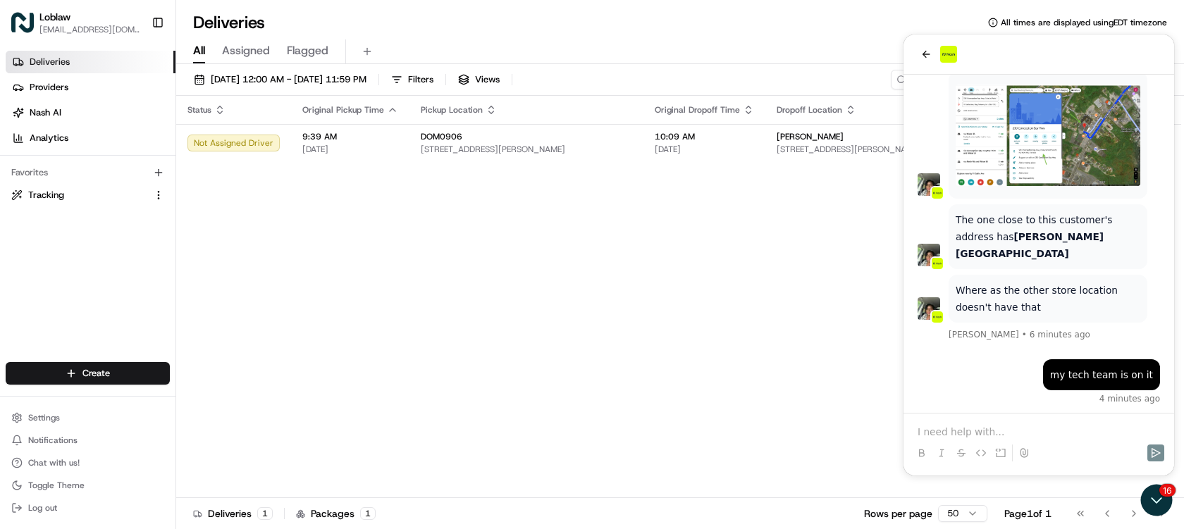
scroll to position [5956, 0]
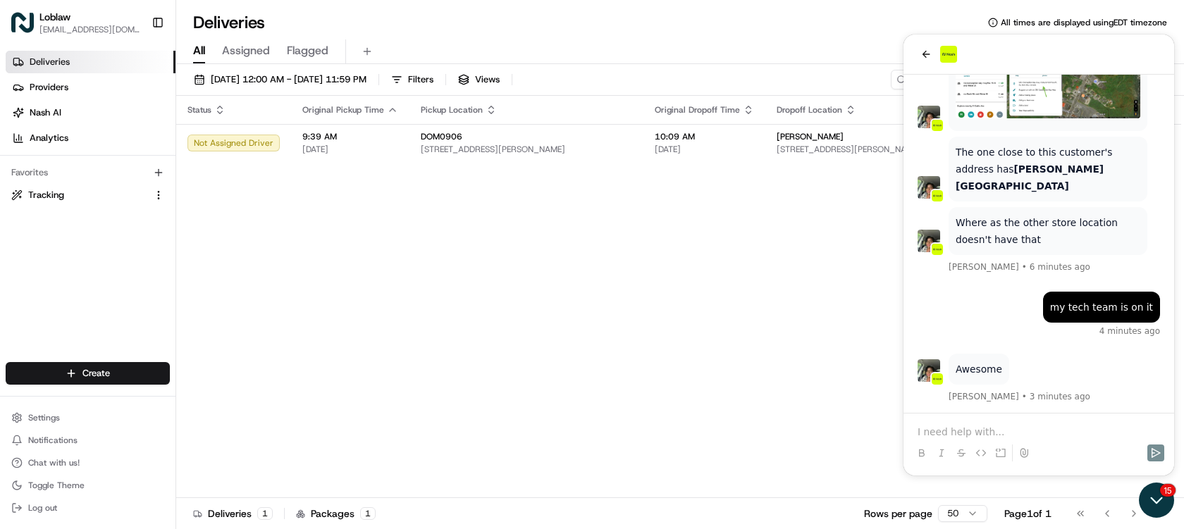
drag, startPoint x: 1159, startPoint y: 501, endPoint x: 2299, endPoint y: 982, distance: 1237.5
click at [1159, 501] on icon "Open customer support" at bounding box center [1157, 500] width 11 height 5
